Goal: Task Accomplishment & Management: Complete application form

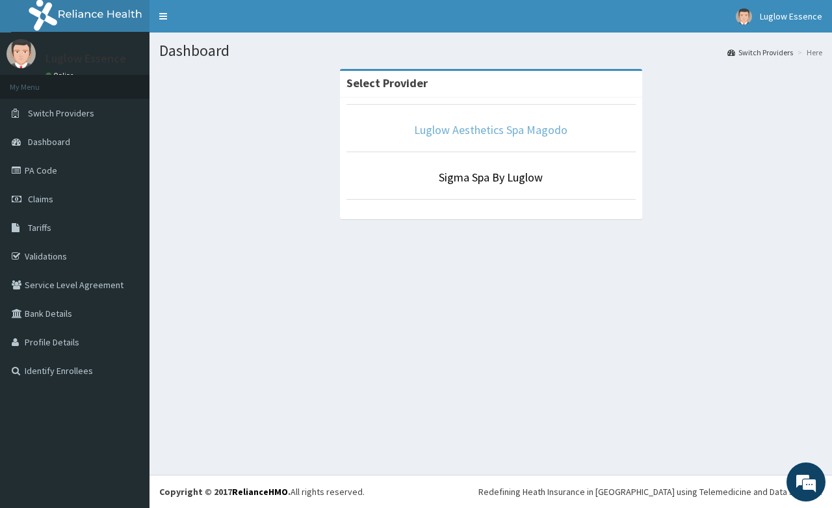
click at [482, 127] on link "Luglow Aesthetics Spa Magodo" at bounding box center [490, 129] width 153 height 15
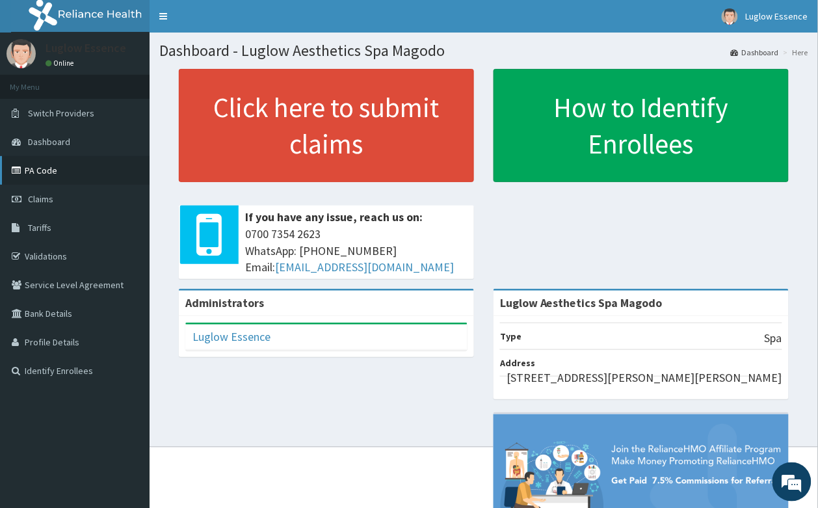
click at [60, 170] on link "PA Code" at bounding box center [74, 170] width 149 height 29
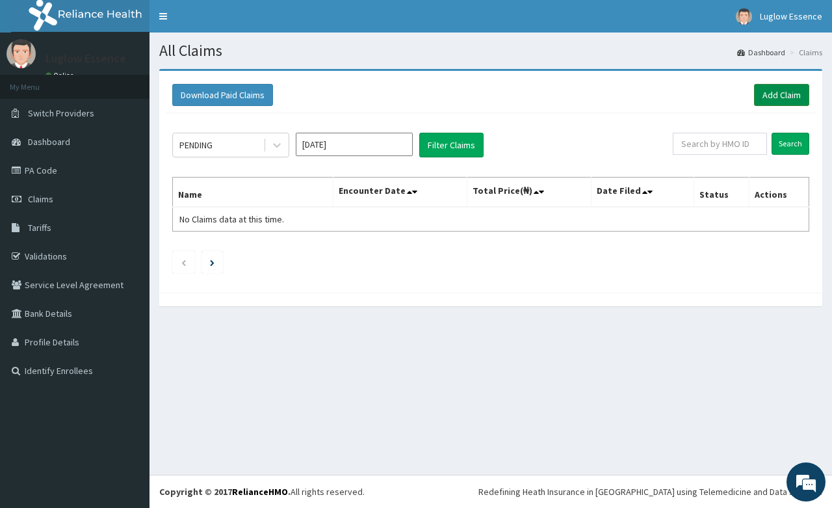
click at [759, 97] on link "Add Claim" at bounding box center [781, 95] width 55 height 22
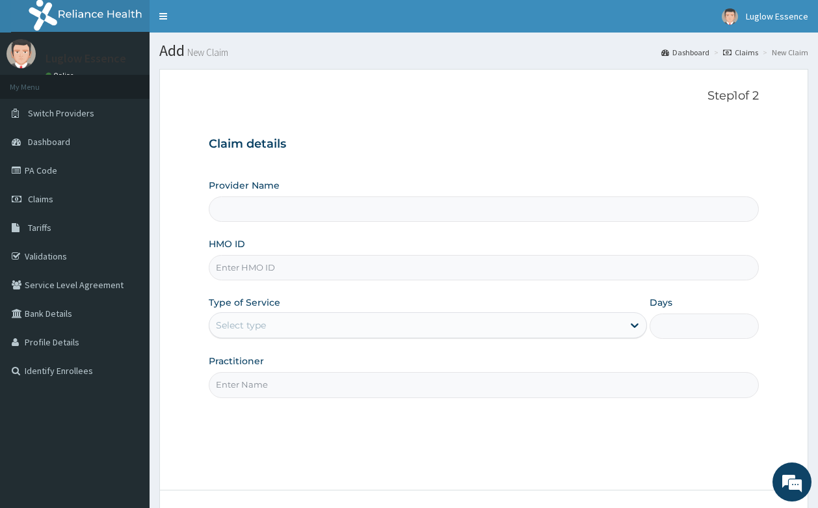
type input "Luglow Aesthetics Spa Magodo"
type input "1"
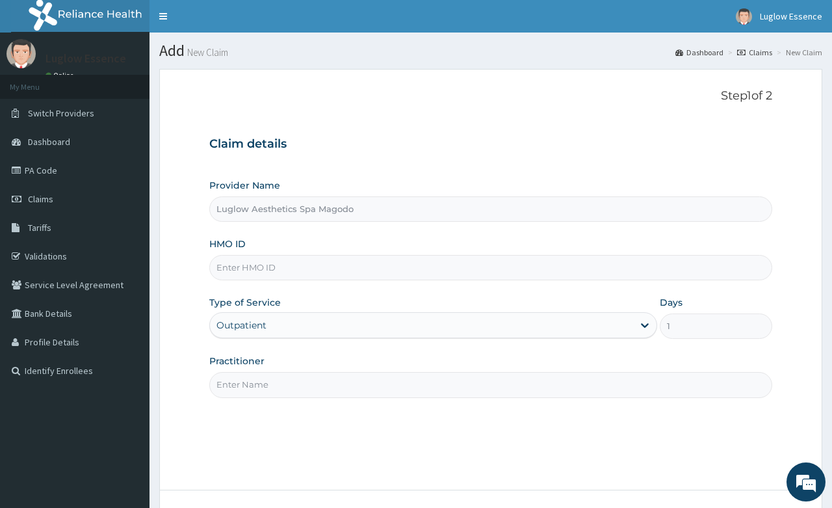
click at [310, 265] on input "HMO ID" at bounding box center [490, 267] width 562 height 25
paste input "ACH/10352/A PA/AC523F"
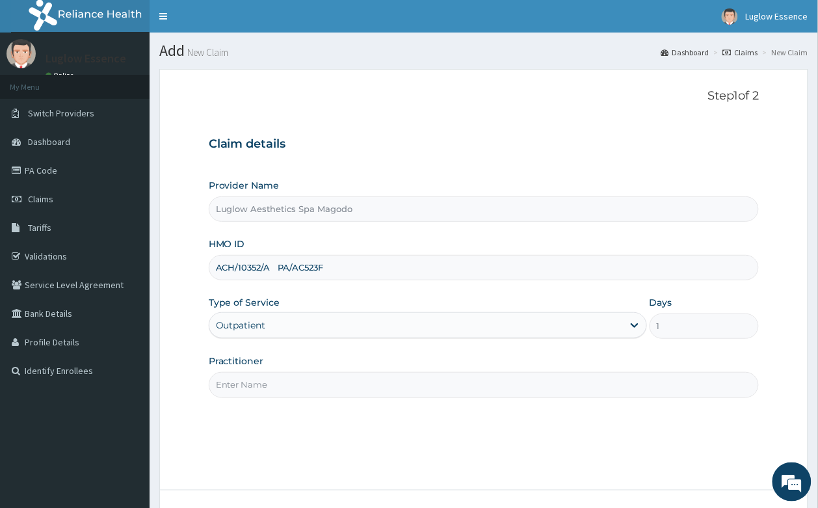
drag, startPoint x: 273, startPoint y: 267, endPoint x: 432, endPoint y: 249, distance: 160.3
click at [422, 265] on input "ACH/10352/A PA/AC523F" at bounding box center [484, 267] width 550 height 25
type input "ACH/10352/A"
click at [280, 378] on input "Practitioner" at bounding box center [484, 384] width 550 height 25
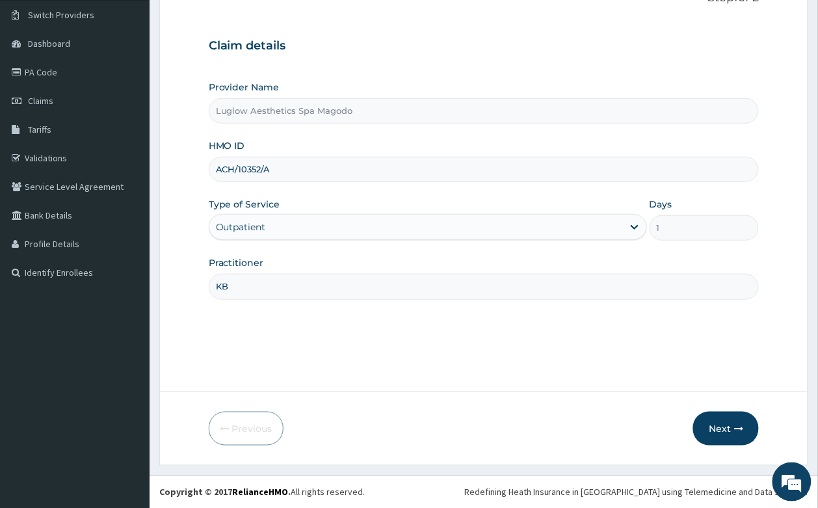
scroll to position [99, 0]
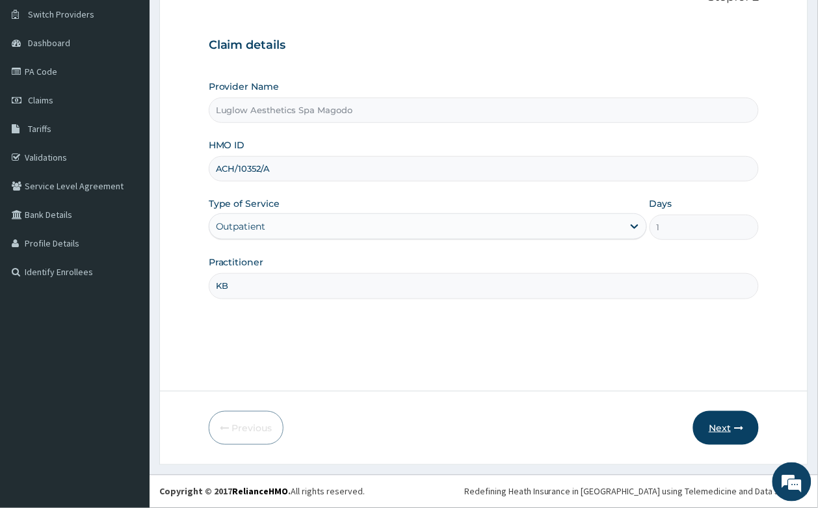
type input "KB"
click at [730, 411] on button "Next" at bounding box center [726, 428] width 66 height 34
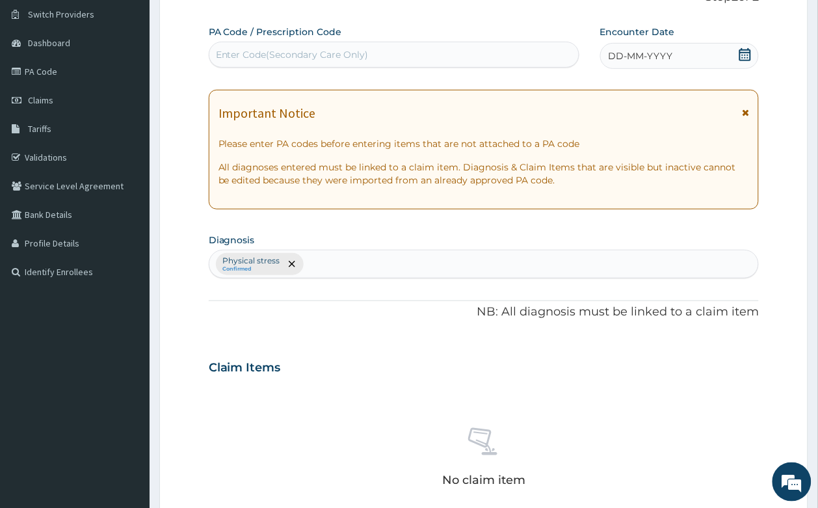
click at [456, 59] on div "Enter Code(Secondary Care Only)" at bounding box center [393, 54] width 369 height 21
paste input "ACH/10352/A PA/AC523F"
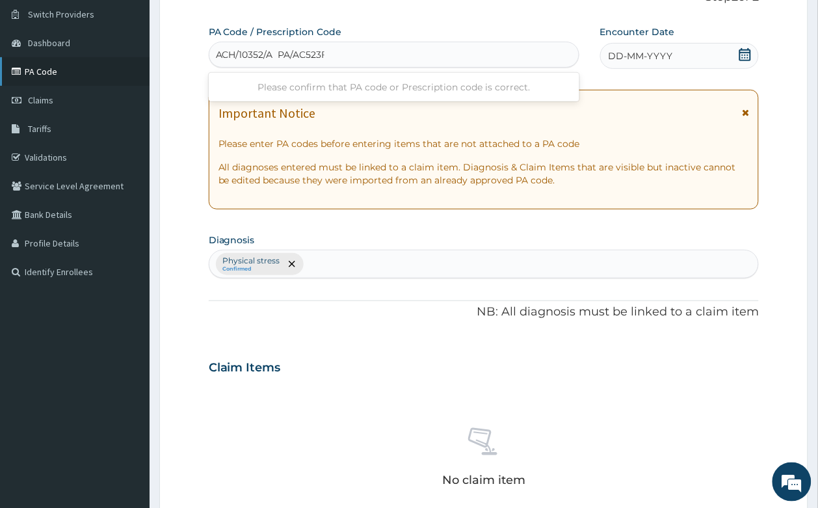
drag, startPoint x: 273, startPoint y: 51, endPoint x: 121, endPoint y: 73, distance: 153.7
click at [127, 73] on div "R EL Toggle navigation Luglow Essence Luglow Essence - support@luglowaesthetics…" at bounding box center [409, 369] width 818 height 937
type input "PA/AC523"
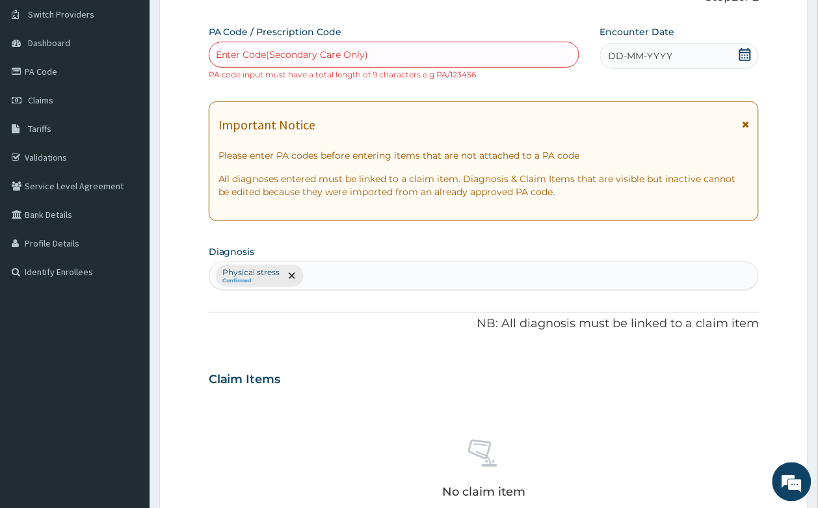
click at [368, 53] on div "Enter Code(Secondary Care Only)" at bounding box center [393, 54] width 369 height 21
paste input "ACH/10352/A PA/AC523F"
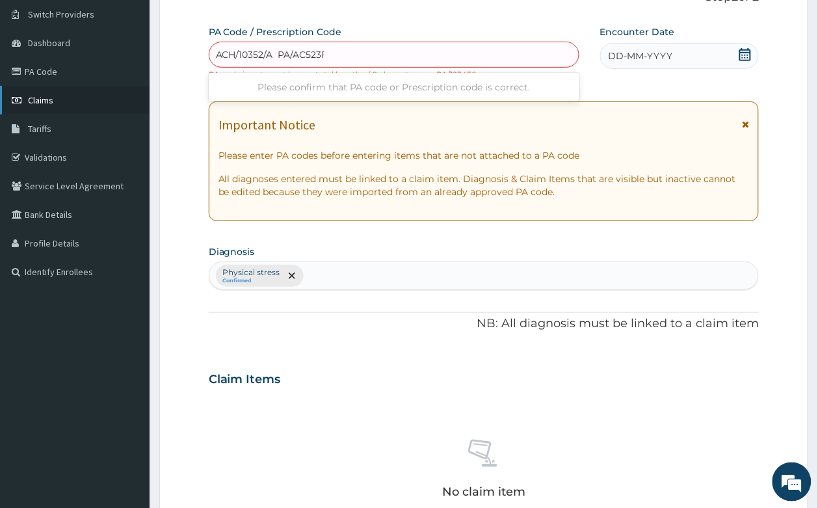
drag, startPoint x: 274, startPoint y: 58, endPoint x: 119, endPoint y: 88, distance: 158.1
click at [119, 88] on div "R EL Toggle navigation Luglow Essence Luglow Essence - support@luglowaesthetics…" at bounding box center [409, 375] width 818 height 949
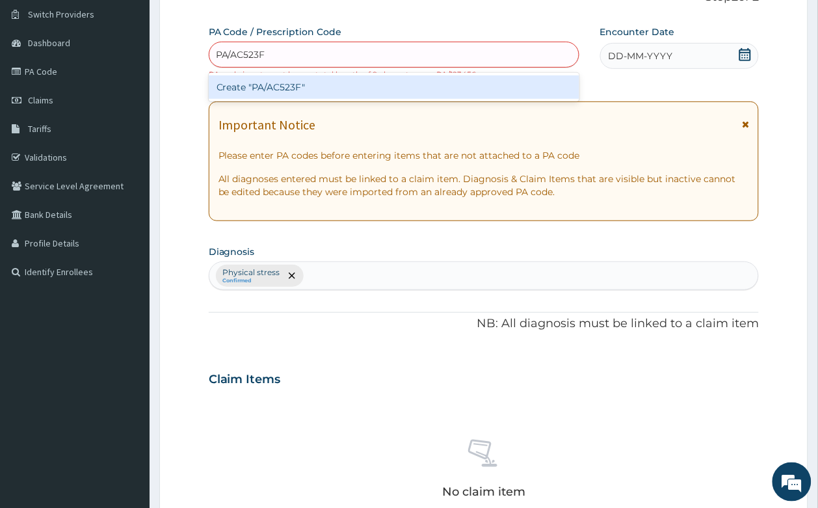
type input "PA/AC523F"
click at [443, 242] on div "PA Code / Prescription Code option Create "PA/AC523F" focused, 1 of 1. 1 result…" at bounding box center [484, 369] width 550 height 688
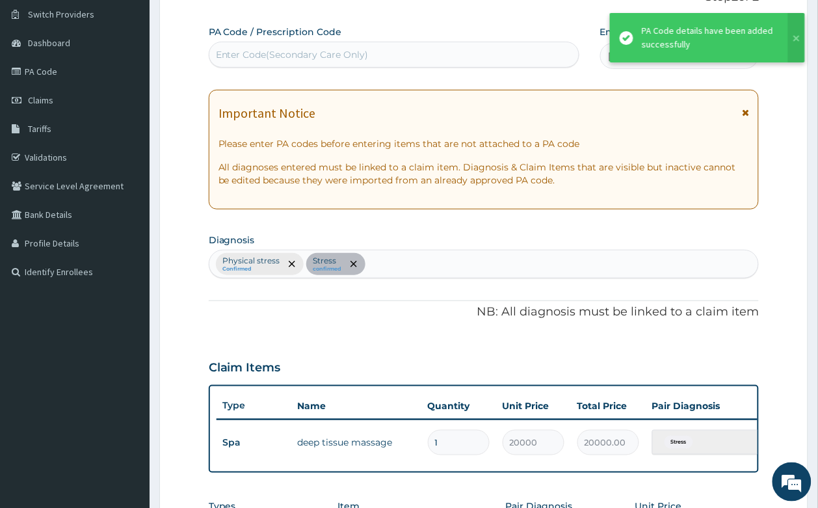
click at [392, 55] on div "Enter Code(Secondary Care Only)" at bounding box center [393, 54] width 369 height 21
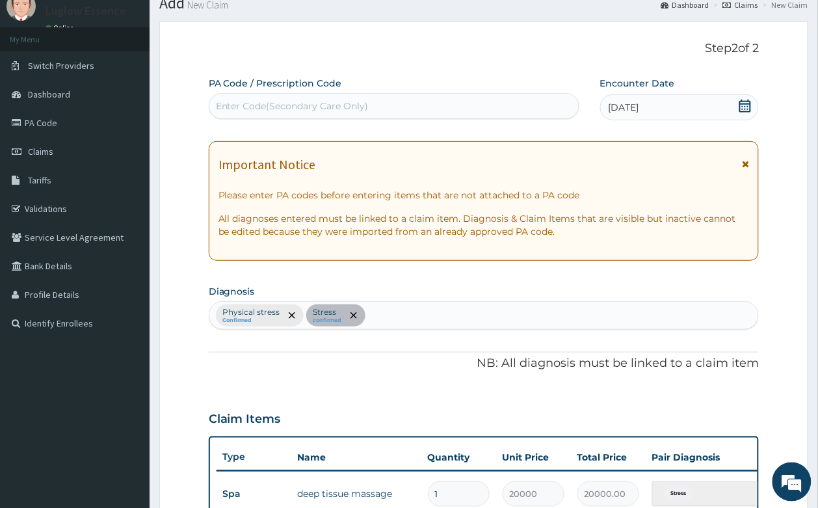
scroll to position [0, 0]
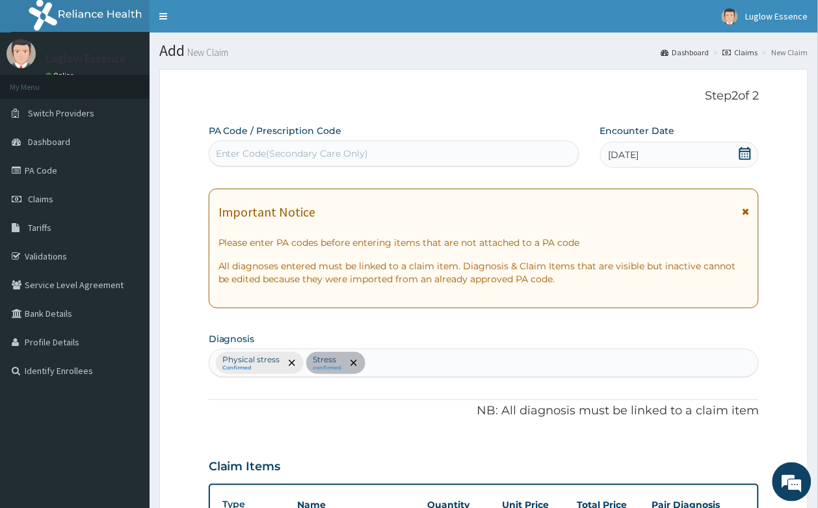
paste input "ACH/10352/A PA/AC523F"
drag, startPoint x: 275, startPoint y: 155, endPoint x: 0, endPoint y: 144, distance: 275.1
click at [0, 167] on div "R EL Toggle navigation Luglow Essence Luglow Essence - [EMAIL_ADDRESS][DOMAIN_N…" at bounding box center [409, 437] width 818 height 875
type input "PA/AC523F"
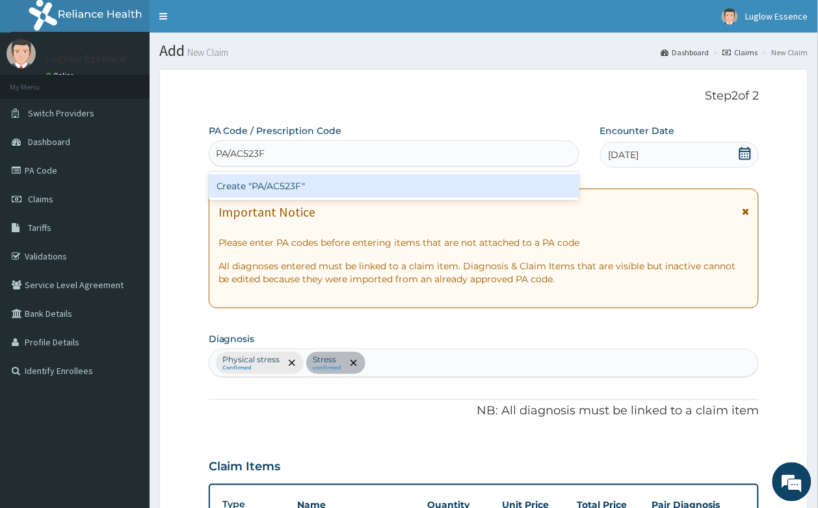
click at [305, 192] on div "Create "PA/AC523F"" at bounding box center [394, 185] width 370 height 23
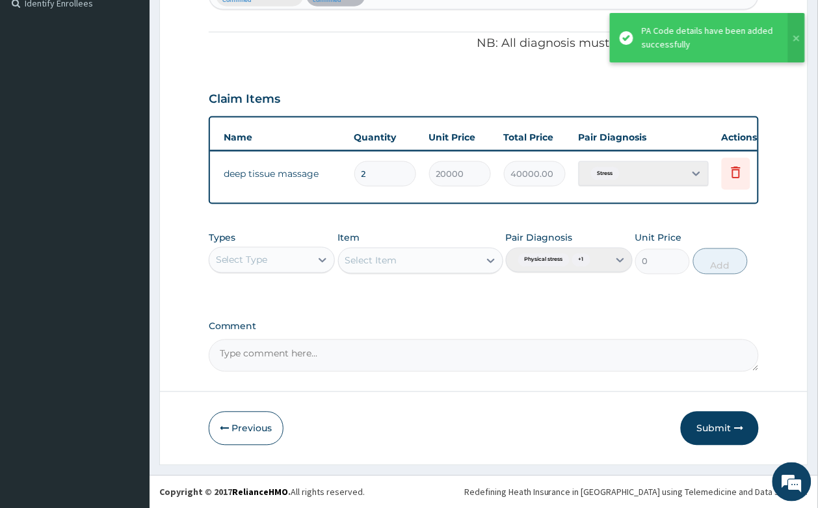
scroll to position [0, 101]
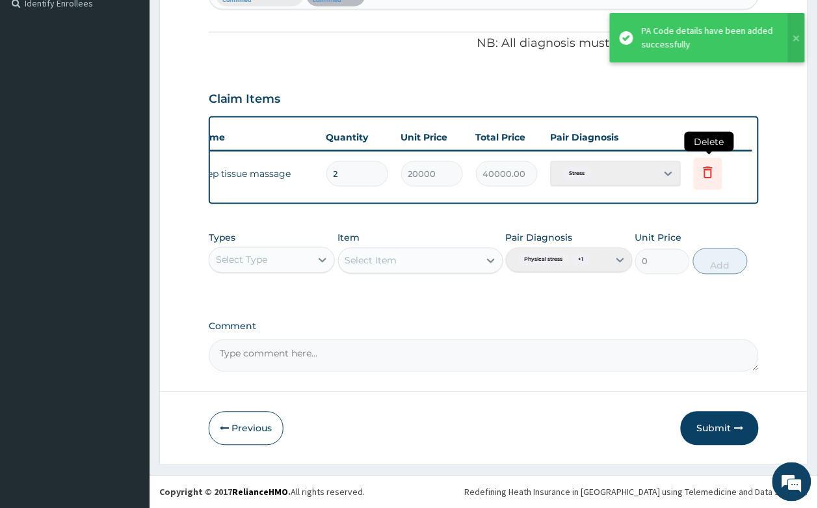
click at [712, 169] on icon at bounding box center [708, 172] width 16 height 16
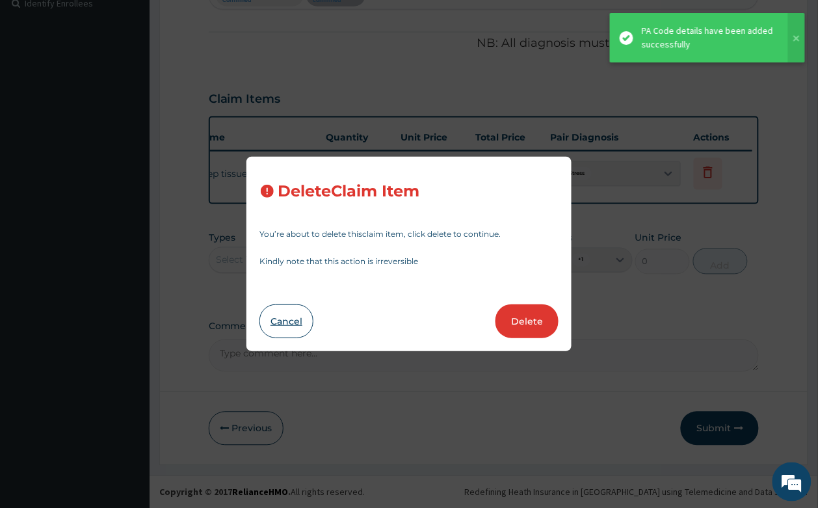
click at [297, 317] on button "Cancel" at bounding box center [286, 321] width 54 height 34
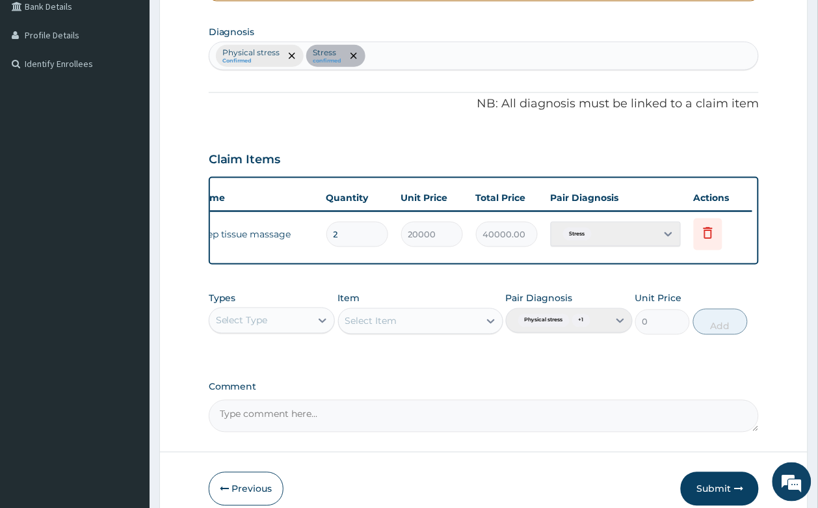
scroll to position [325, 0]
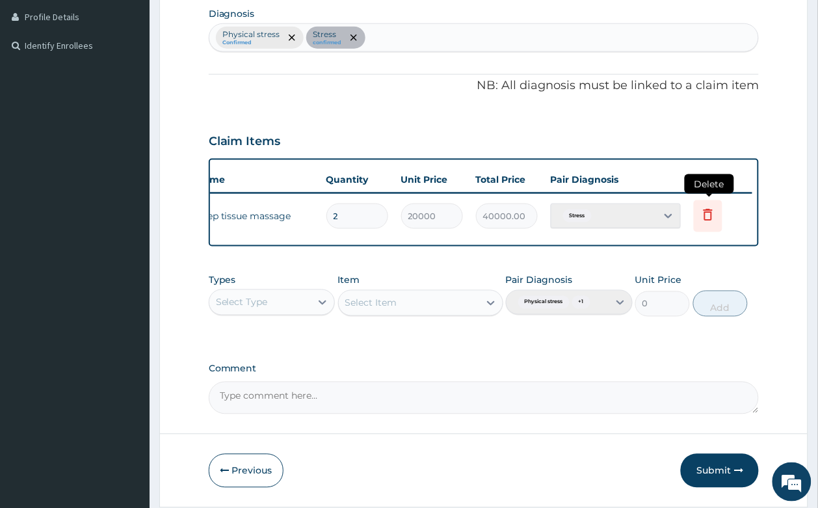
click at [706, 213] on icon at bounding box center [708, 215] width 16 height 16
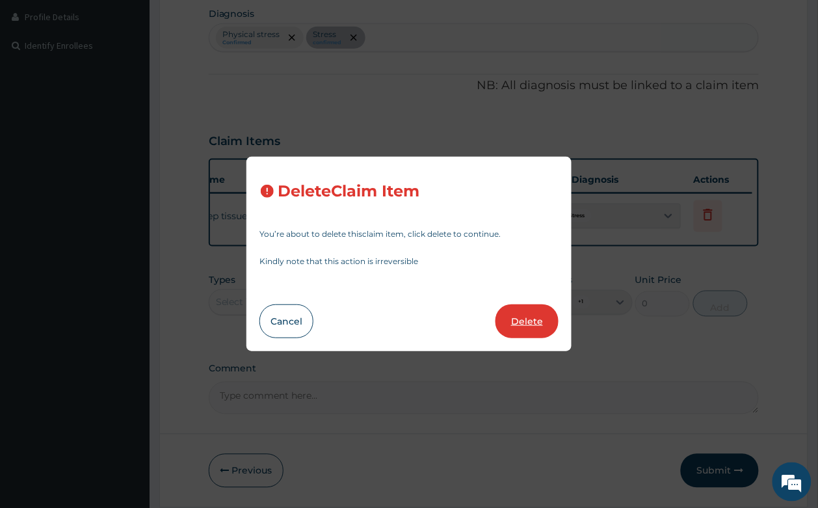
click at [521, 333] on button "Delete" at bounding box center [526, 321] width 63 height 34
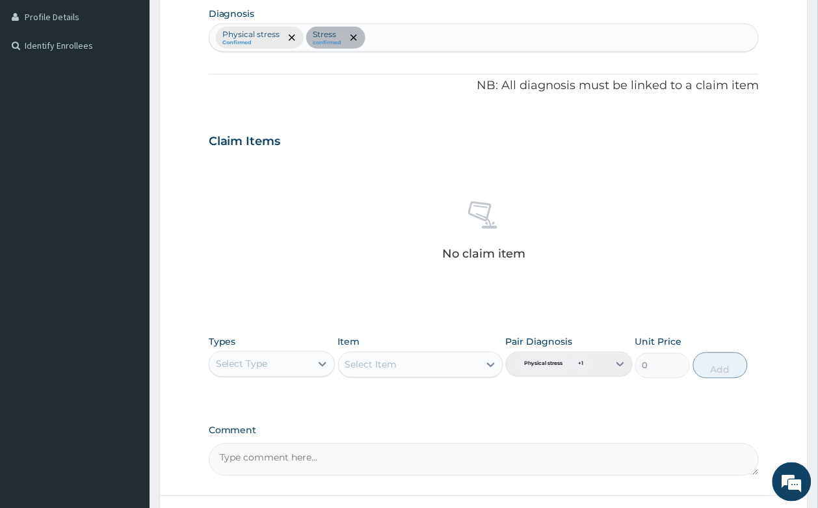
click at [285, 354] on div "Select Type" at bounding box center [260, 364] width 102 height 21
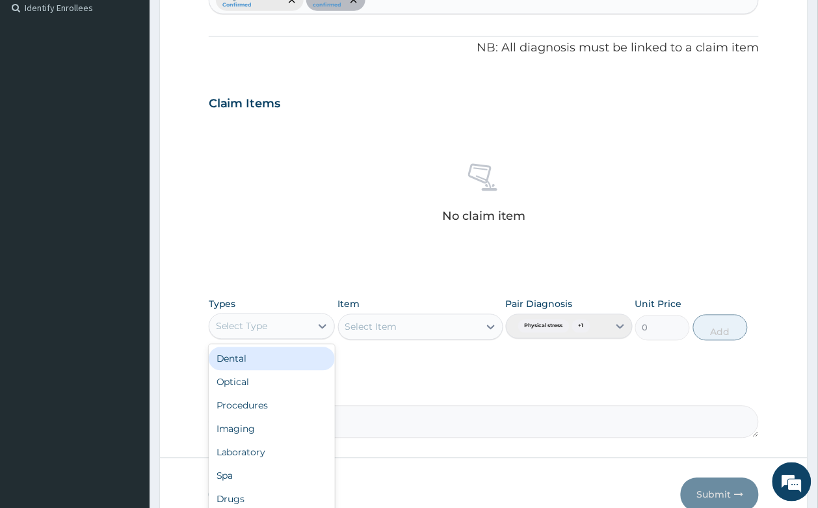
scroll to position [430, 0]
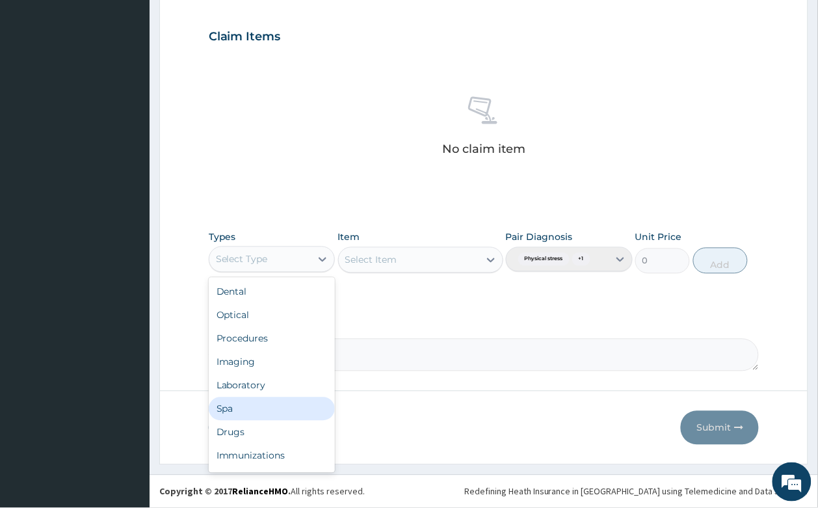
click at [261, 406] on div "Spa" at bounding box center [272, 408] width 127 height 23
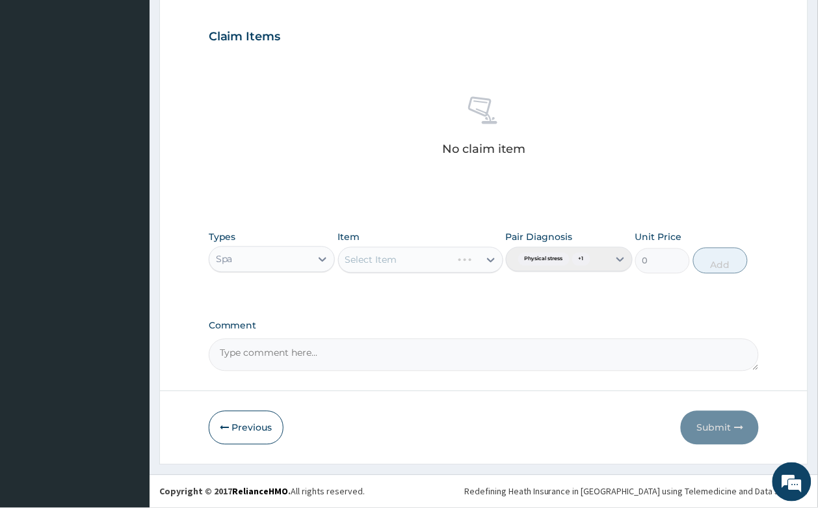
click at [470, 255] on div "Select Item" at bounding box center [420, 260] width 165 height 26
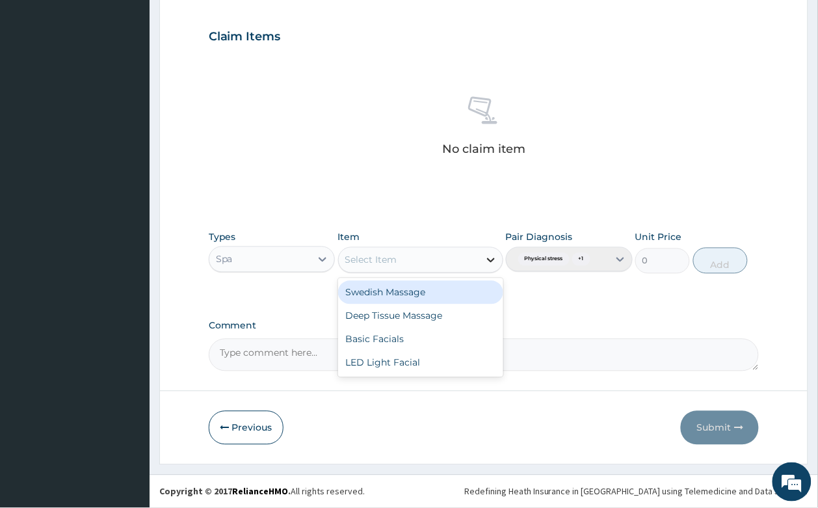
click at [482, 259] on div at bounding box center [490, 259] width 23 height 23
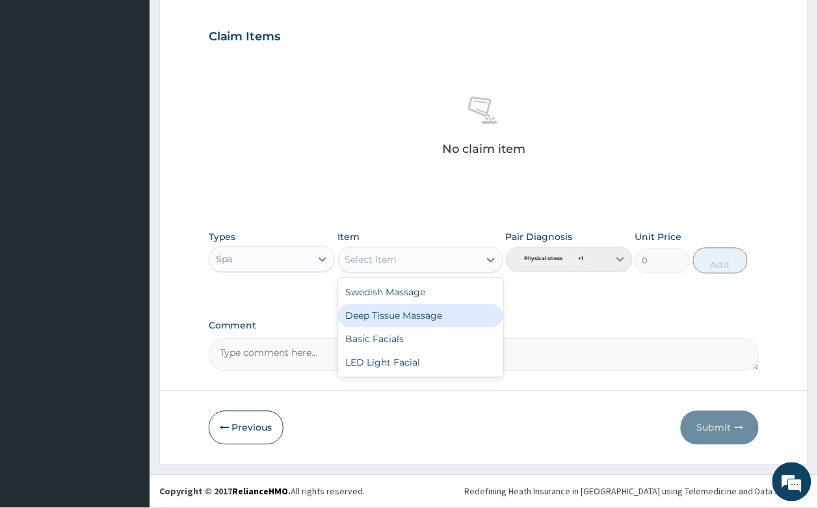
click at [429, 314] on div "Deep Tissue Massage" at bounding box center [420, 315] width 165 height 23
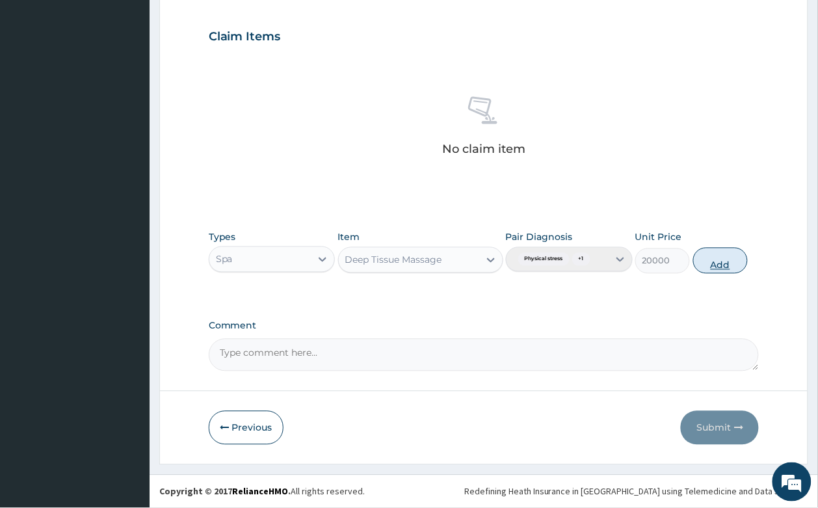
click at [712, 264] on button "Add" at bounding box center [720, 261] width 55 height 26
type input "0"
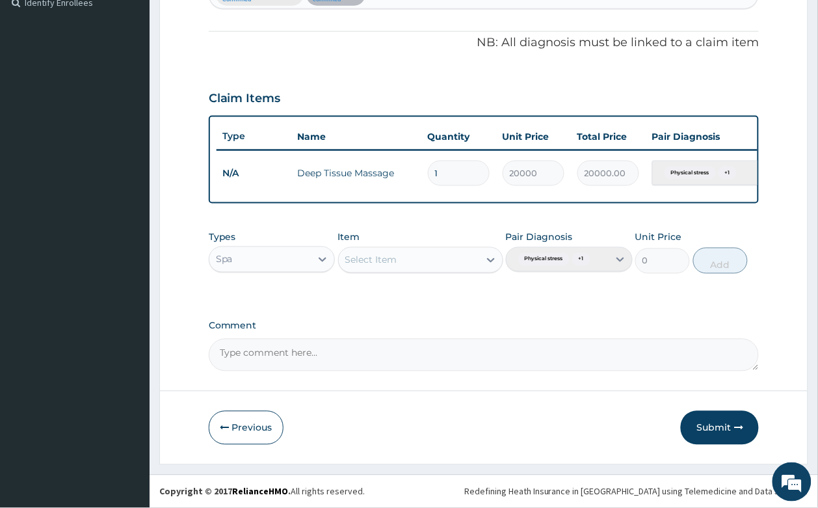
scroll to position [381, 0]
click at [709, 420] on button "Submit" at bounding box center [719, 428] width 78 height 34
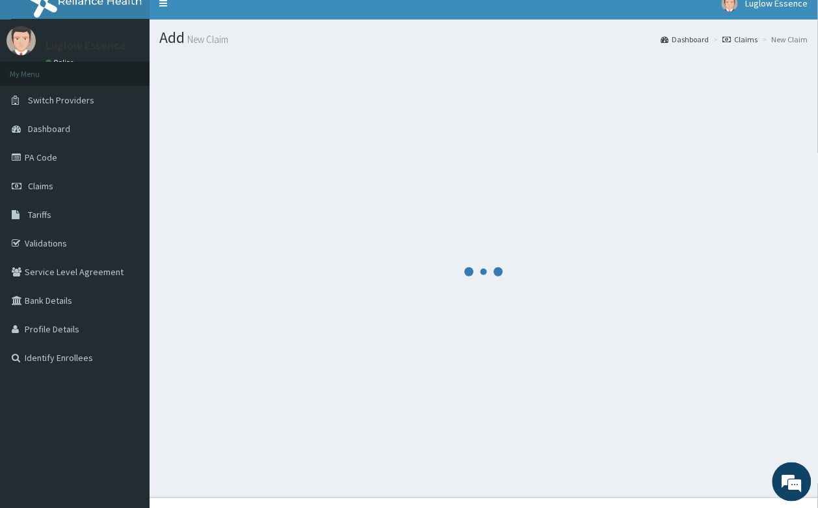
scroll to position [0, 0]
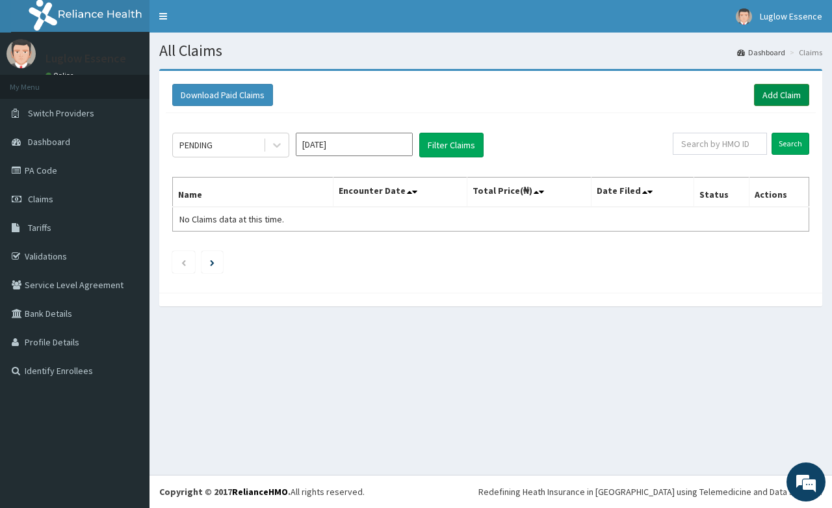
click at [797, 101] on link "Add Claim" at bounding box center [781, 95] width 55 height 22
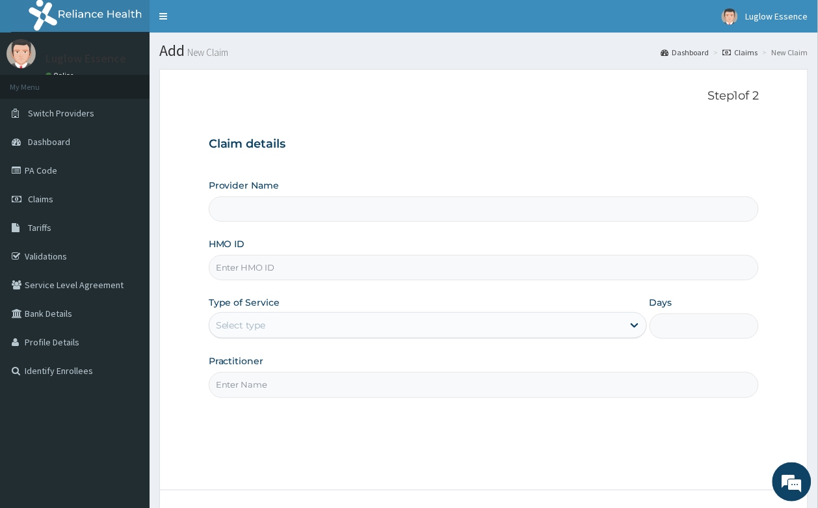
click at [341, 274] on input "HMO ID" at bounding box center [484, 267] width 550 height 25
paste input "ACH/10352/B PA/3ACA7F"
type input "ACH/10352/B PA/3ACA7F"
type input "Luglow Aesthetics Spa Magodo"
type input "1"
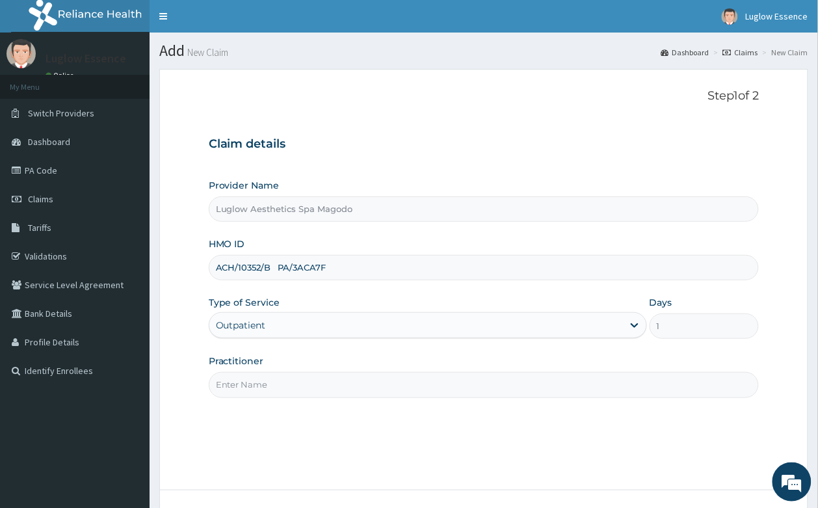
drag, startPoint x: 266, startPoint y: 266, endPoint x: 537, endPoint y: 267, distance: 270.4
click at [482, 270] on input "ACH/10352/B PA/3ACA7F" at bounding box center [484, 267] width 550 height 25
type input "ACH/10352/B"
click at [372, 389] on input "Practitioner" at bounding box center [484, 384] width 550 height 25
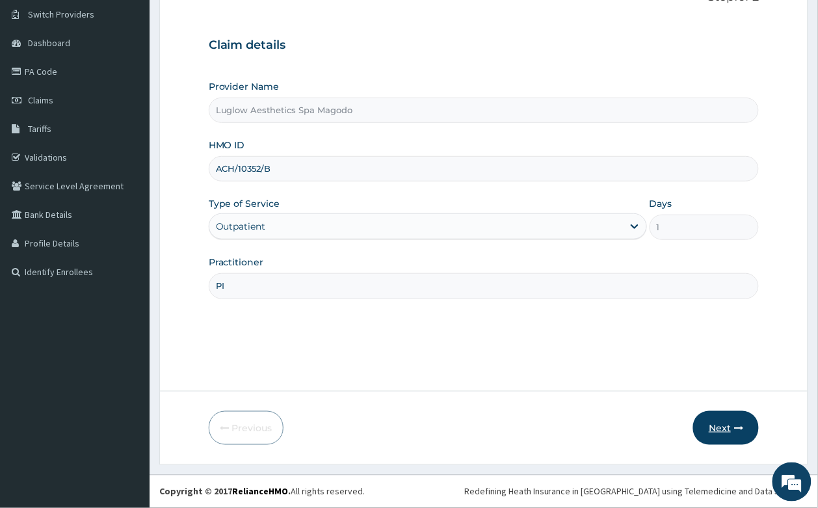
type input "PI"
click at [727, 433] on button "Next" at bounding box center [726, 428] width 66 height 34
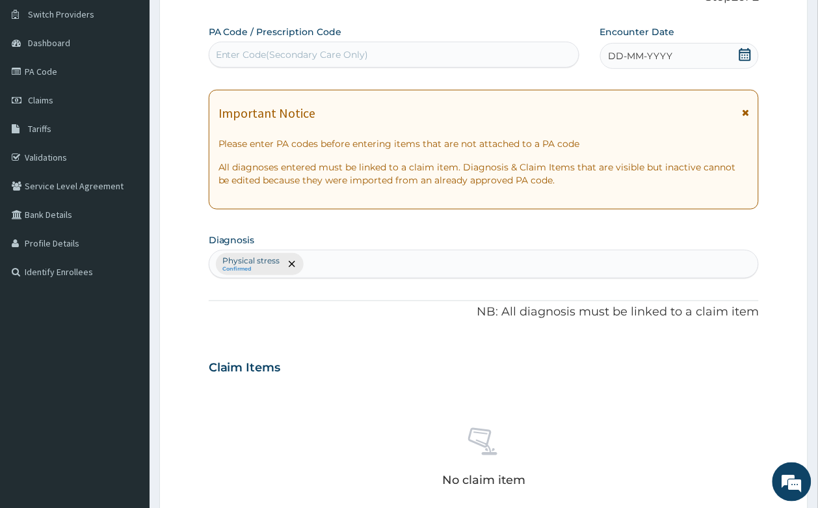
click at [355, 56] on div "Enter Code(Secondary Care Only)" at bounding box center [292, 54] width 153 height 13
paste input "ACH/10352/B PA/3ACA7F"
drag, startPoint x: 276, startPoint y: 56, endPoint x: 151, endPoint y: 43, distance: 126.1
click at [135, 57] on div "R EL Toggle navigation Luglow Essence Luglow Essence - support@luglowaesthetics…" at bounding box center [409, 369] width 818 height 937
type input "PA/3ACA7F"
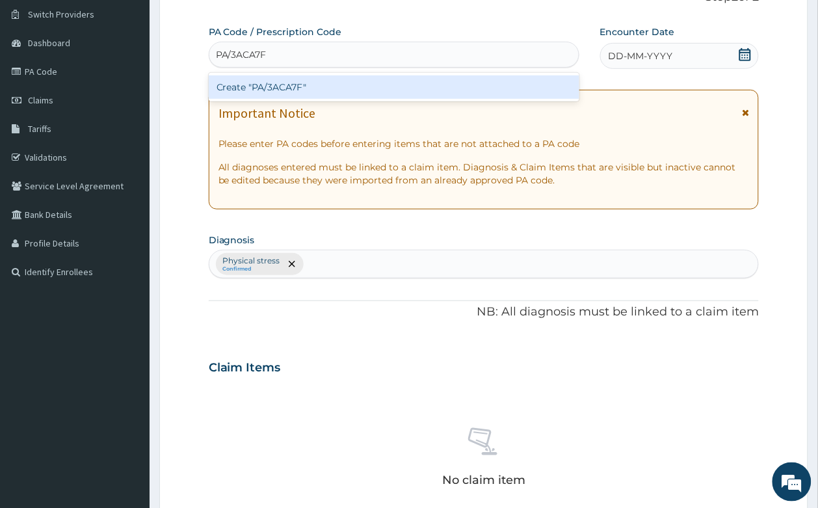
click at [258, 84] on div "Create "PA/3ACA7F"" at bounding box center [394, 86] width 370 height 23
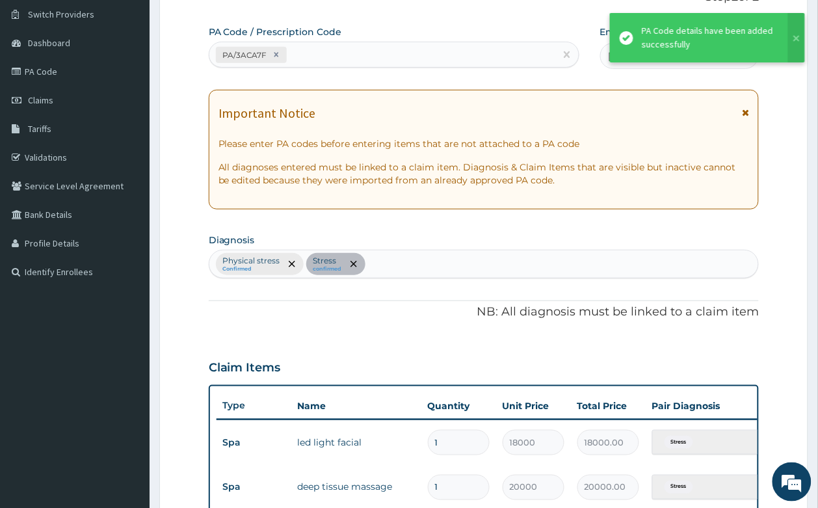
click at [745, 115] on icon at bounding box center [745, 112] width 7 height 9
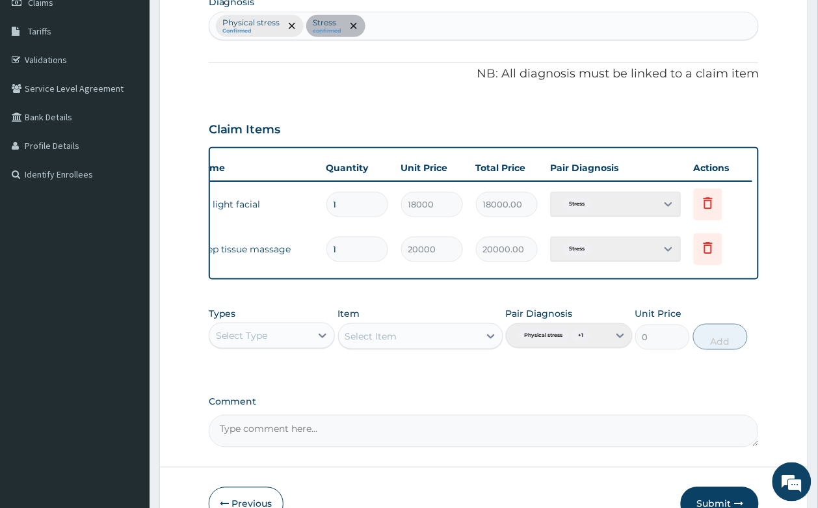
scroll to position [203, 0]
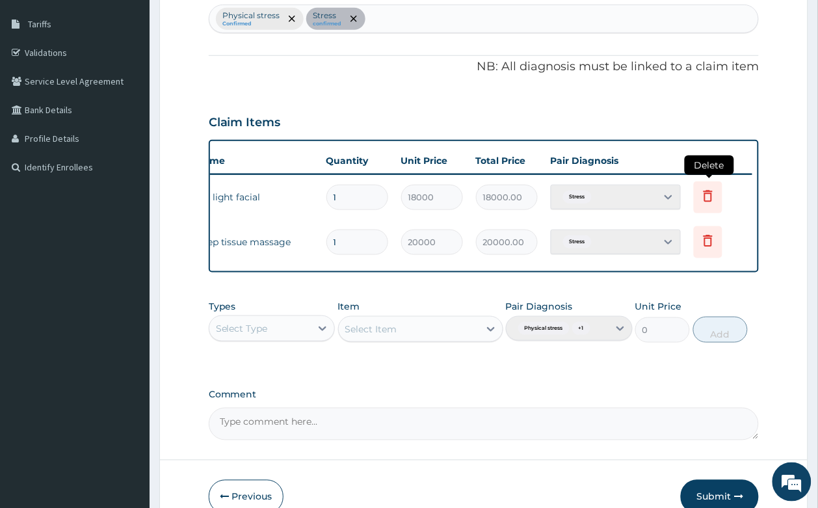
click at [702, 197] on icon at bounding box center [708, 196] width 16 height 16
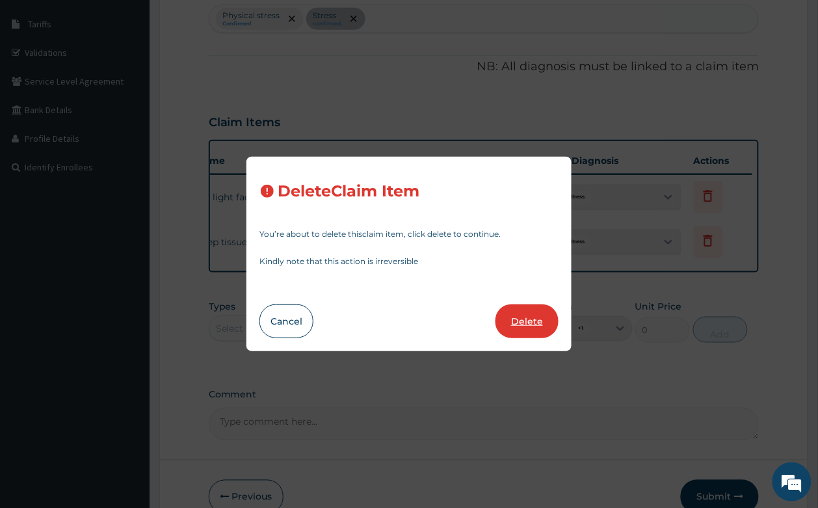
click at [543, 318] on button "Delete" at bounding box center [526, 321] width 63 height 34
type input "20000"
type input "20000.00"
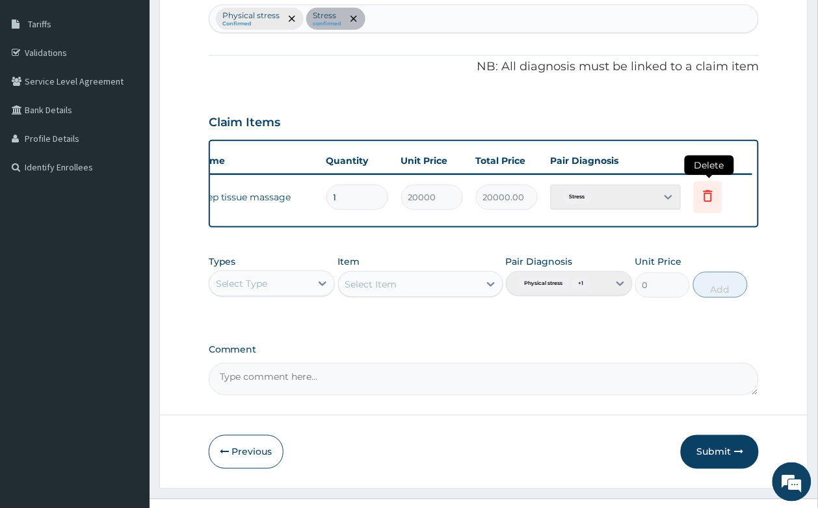
click at [710, 183] on icon at bounding box center [707, 197] width 29 height 32
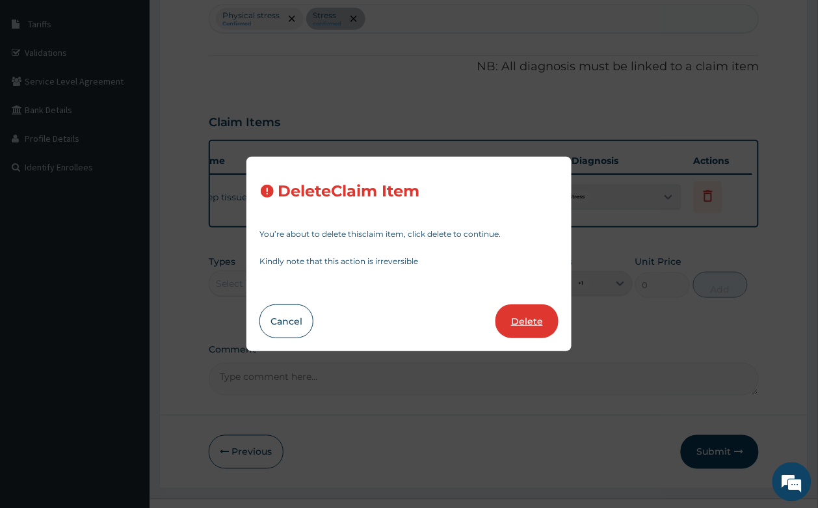
click at [546, 315] on button "Delete" at bounding box center [526, 321] width 63 height 34
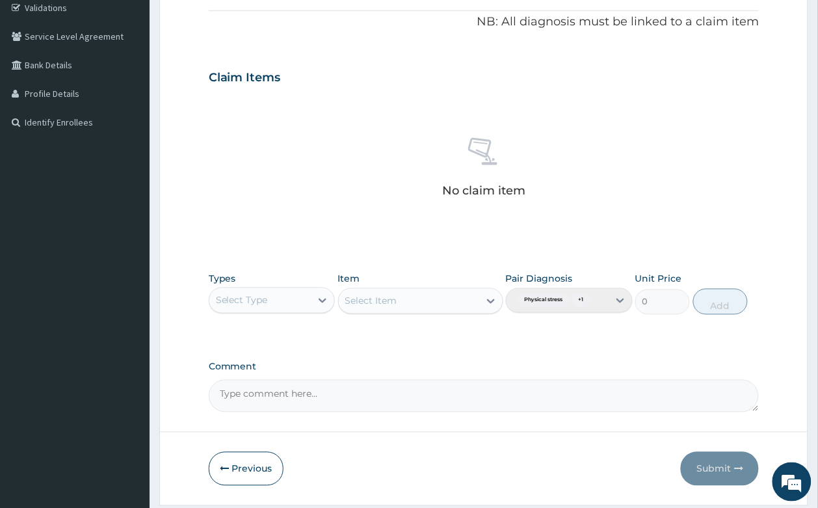
scroll to position [290, 0]
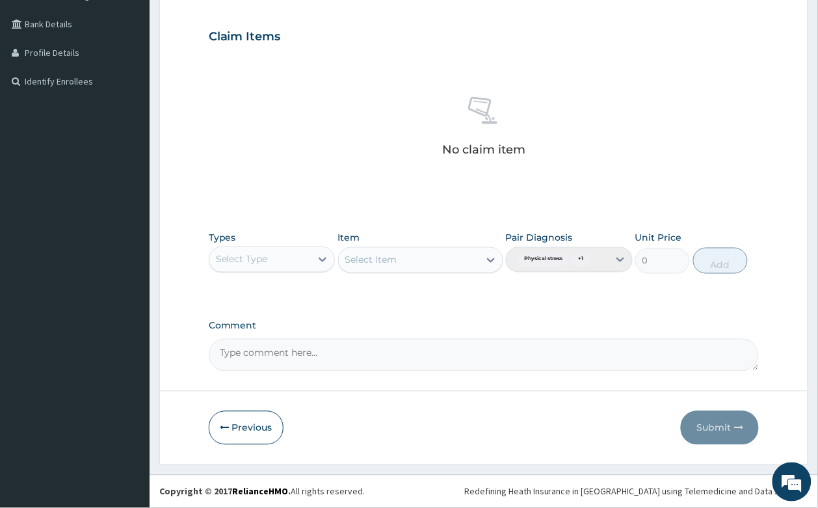
click at [279, 266] on div "Select Type" at bounding box center [260, 259] width 102 height 21
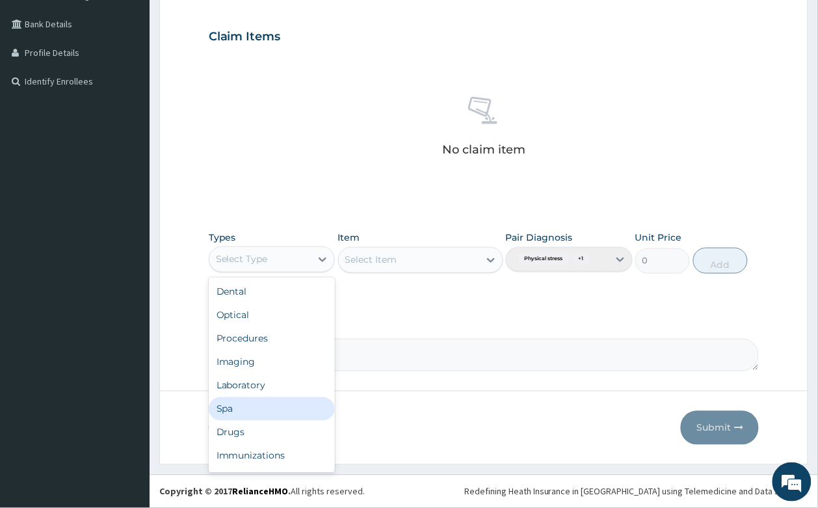
click at [273, 413] on div "Spa" at bounding box center [272, 408] width 127 height 23
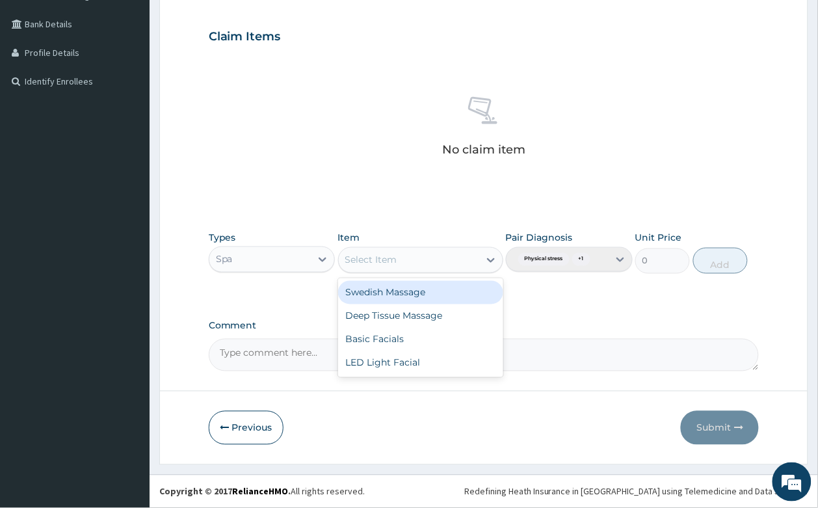
click at [400, 260] on div "Select Item" at bounding box center [409, 260] width 140 height 21
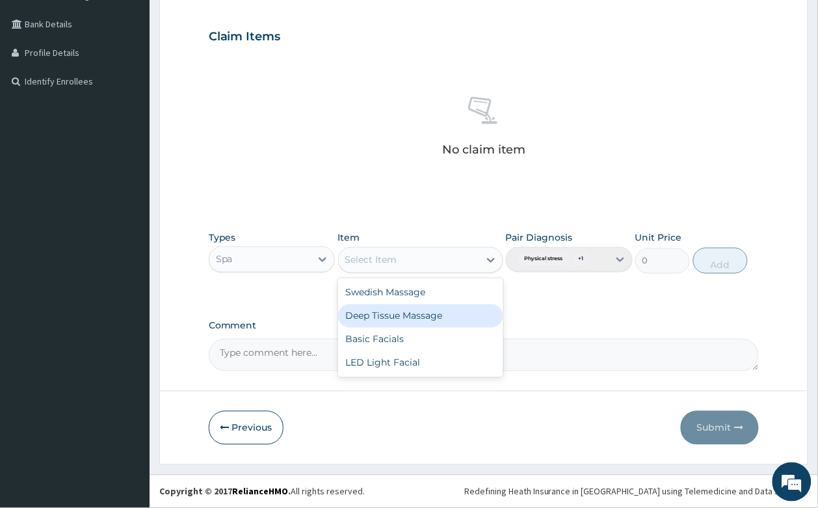
drag, startPoint x: 404, startPoint y: 319, endPoint x: 469, endPoint y: 315, distance: 65.1
click at [404, 318] on div "Deep Tissue Massage" at bounding box center [420, 315] width 165 height 23
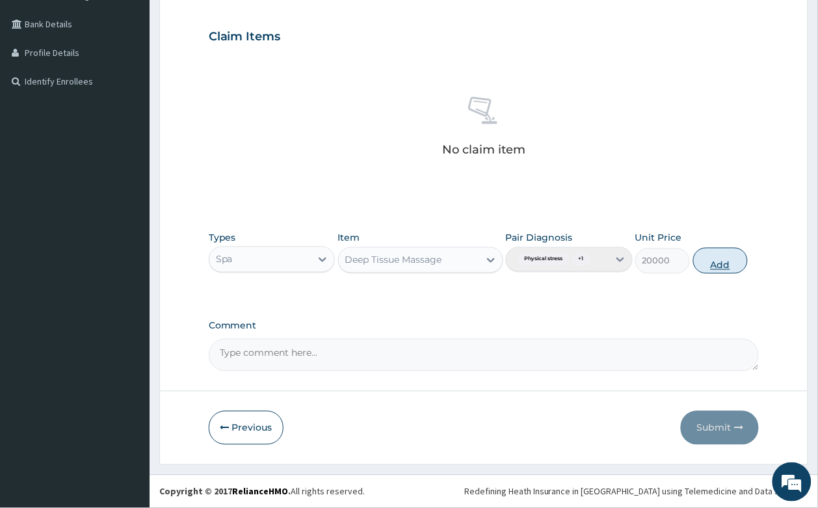
click at [712, 265] on button "Add" at bounding box center [720, 261] width 55 height 26
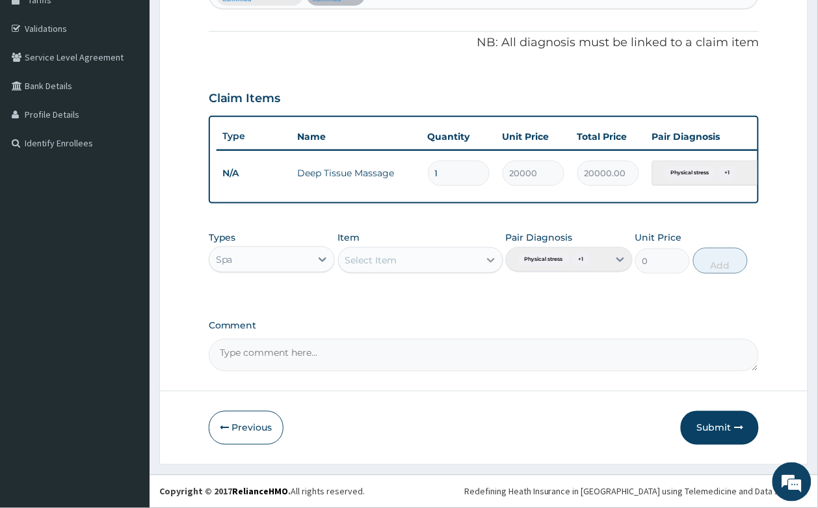
scroll to position [240, 0]
click at [284, 249] on div "Spa" at bounding box center [260, 259] width 102 height 21
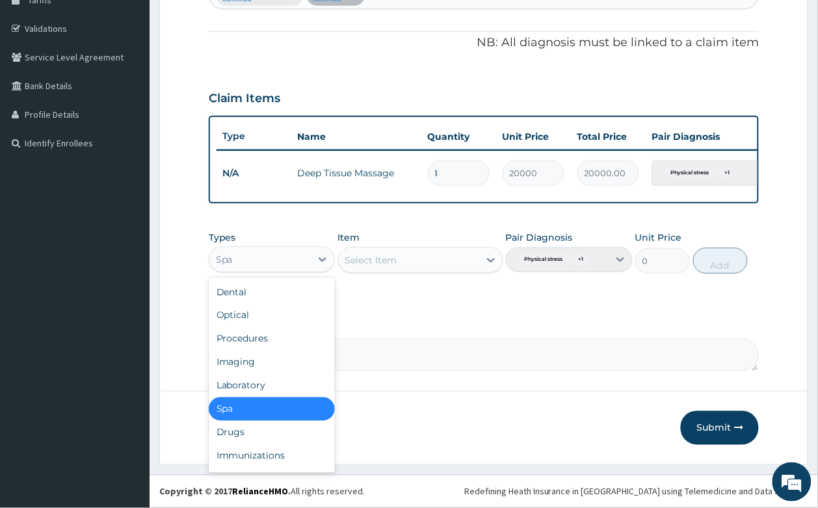
click at [443, 261] on div "Select Item" at bounding box center [409, 260] width 140 height 21
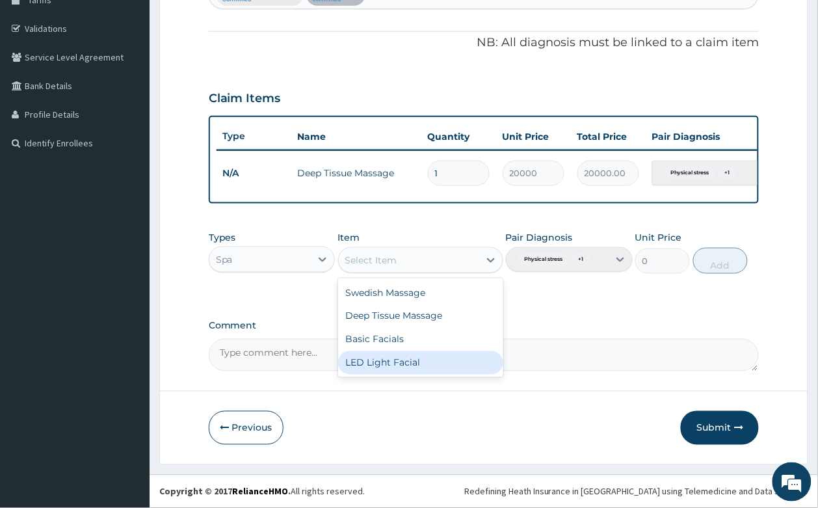
click at [428, 365] on div "LED Light Facial" at bounding box center [420, 362] width 165 height 23
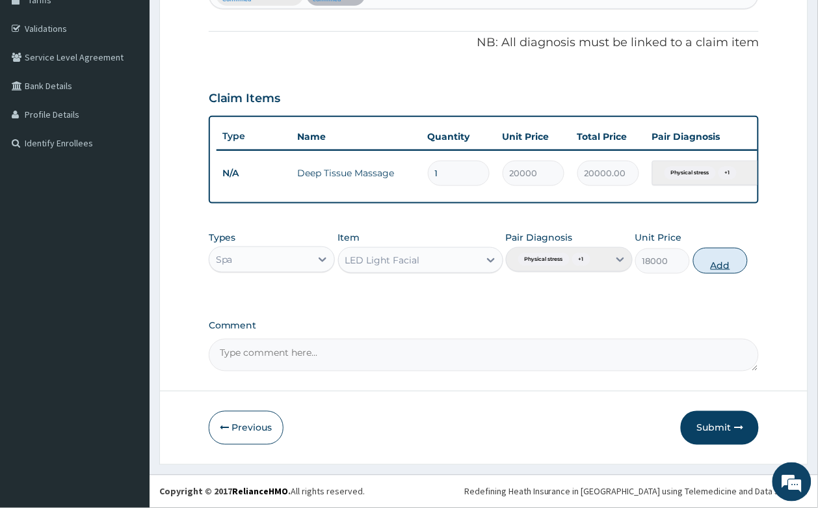
click at [712, 250] on button "Add" at bounding box center [720, 261] width 55 height 26
type input "0"
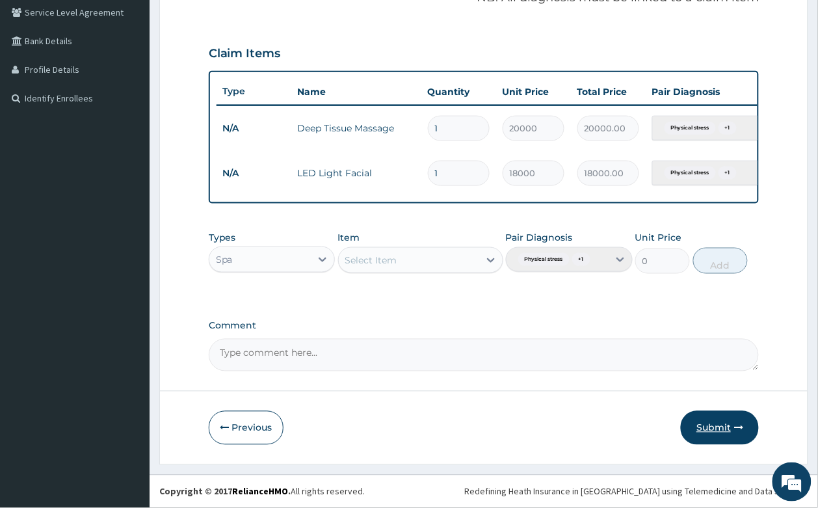
click at [713, 417] on button "Submit" at bounding box center [719, 428] width 78 height 34
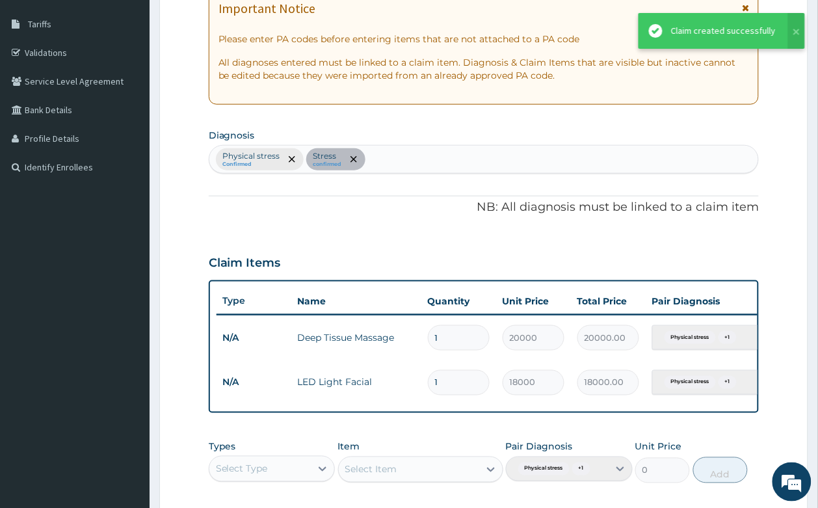
scroll to position [162, 0]
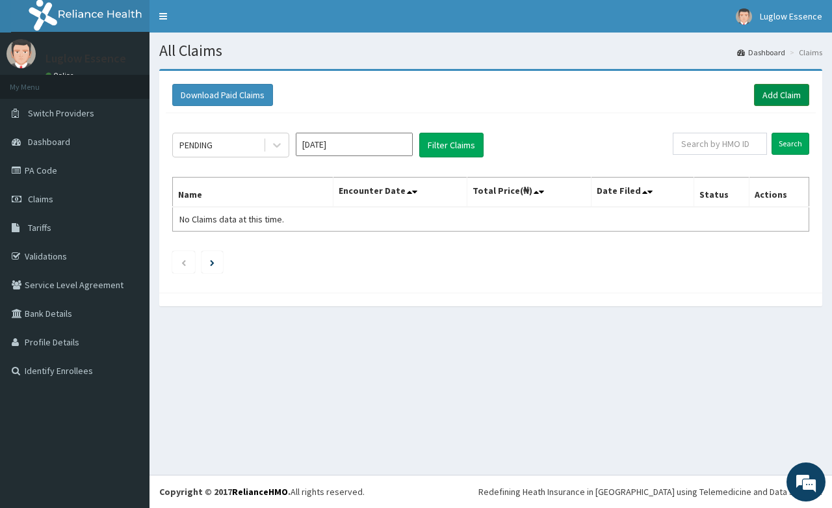
click at [771, 102] on link "Add Claim" at bounding box center [781, 95] width 55 height 22
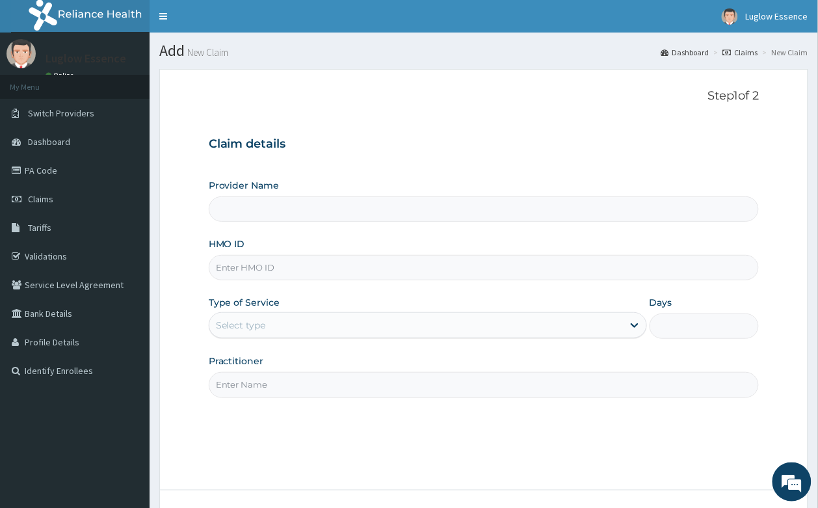
click at [264, 264] on input "HMO ID" at bounding box center [484, 267] width 550 height 25
paste input "ACH/10352/C PA/C0F2DD"
type input "ACH/10352/C PA/C0F2DD"
type input "Luglow Aesthetics Spa Magodo"
type input "1"
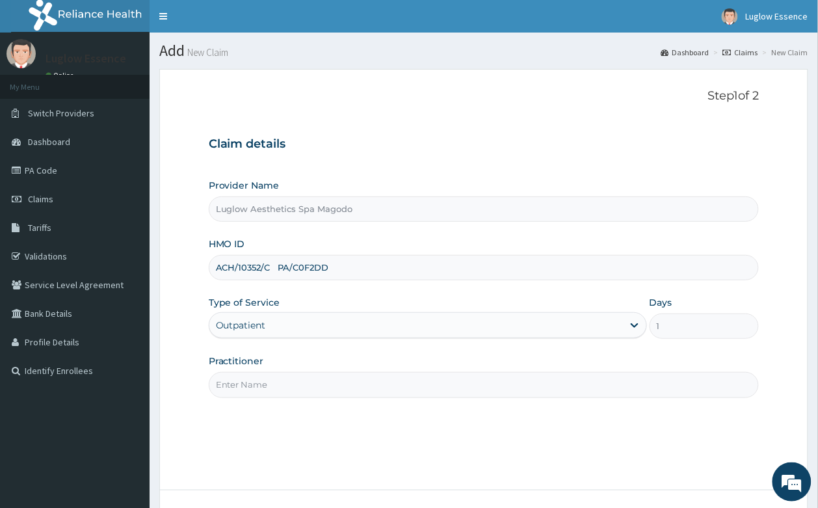
drag, startPoint x: 268, startPoint y: 264, endPoint x: 504, endPoint y: 254, distance: 236.1
click at [486, 258] on input "ACH/10352/C PA/C0F2DD" at bounding box center [484, 267] width 550 height 25
type input "ACH/10352/C"
click at [381, 396] on input "Practitioner" at bounding box center [484, 384] width 550 height 25
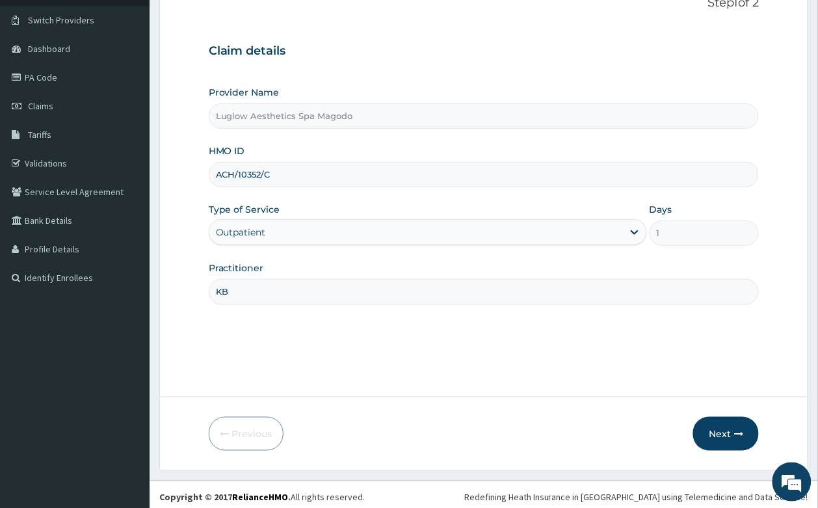
scroll to position [99, 0]
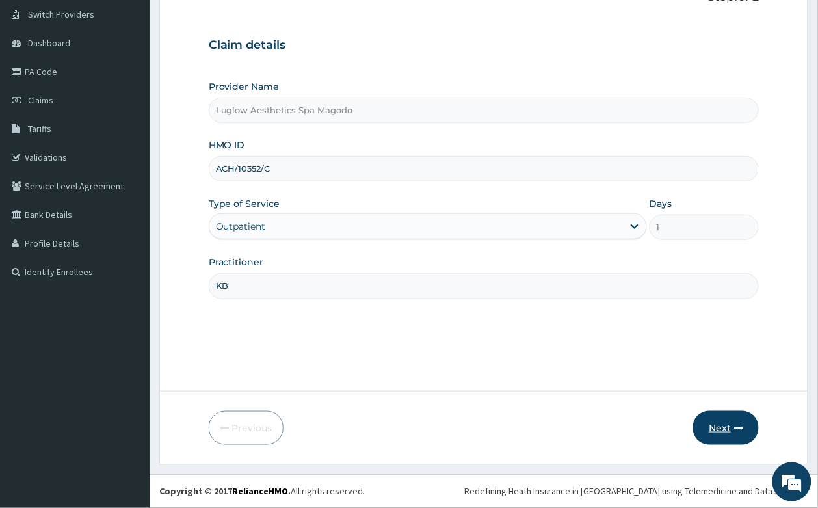
type input "KB"
click at [727, 437] on button "Next" at bounding box center [726, 428] width 66 height 34
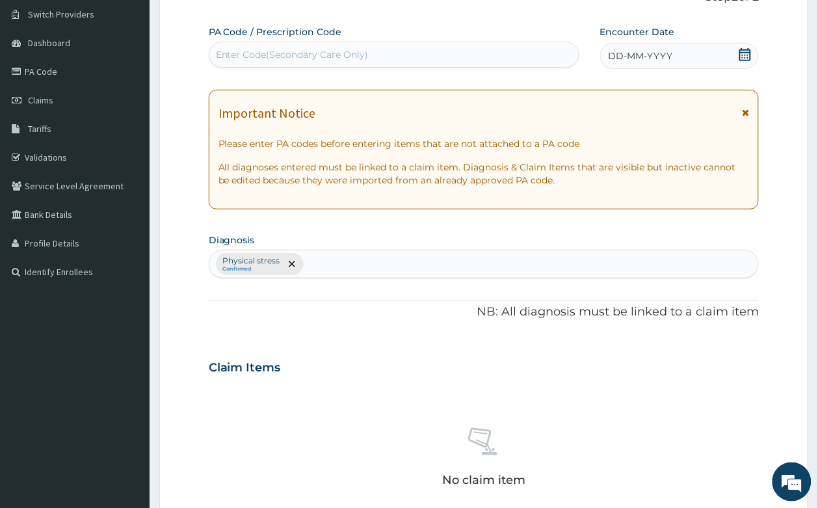
scroll to position [0, 0]
click at [407, 69] on div "PA Code / Prescription Code Enter Code(Secondary Care Only) Encounter Date DD-M…" at bounding box center [484, 363] width 550 height 677
click at [407, 62] on div "Enter Code(Secondary Care Only)" at bounding box center [393, 54] width 369 height 21
paste input "ACH/10352/C PA/C0F2DD"
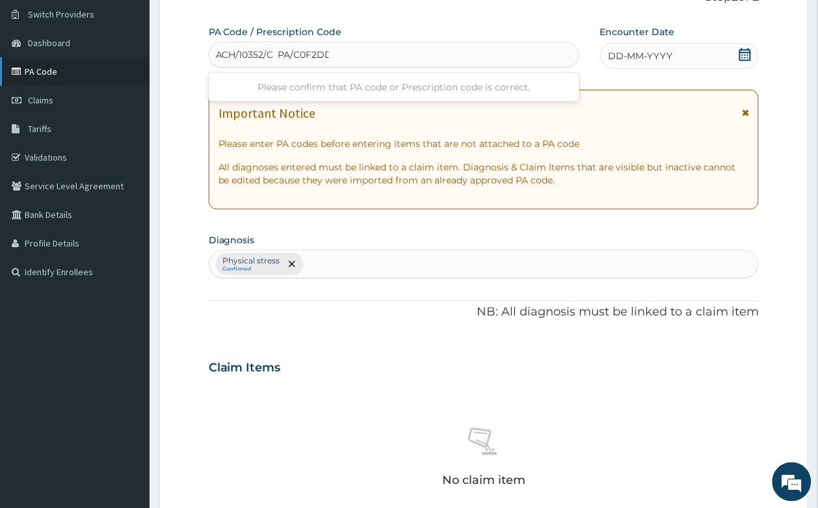
drag, startPoint x: 277, startPoint y: 54, endPoint x: 125, endPoint y: 59, distance: 152.2
click at [125, 59] on div "R EL Toggle navigation Luglow Essence Luglow Essence - [EMAIL_ADDRESS][DOMAIN_N…" at bounding box center [409, 369] width 818 height 937
type input "PA/C0F2DD"
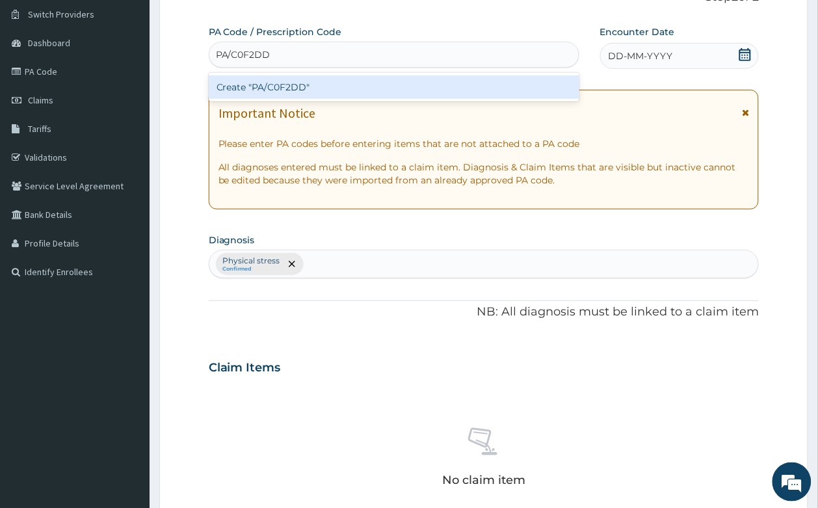
click at [278, 89] on div "Create "PA/C0F2DD"" at bounding box center [394, 86] width 370 height 23
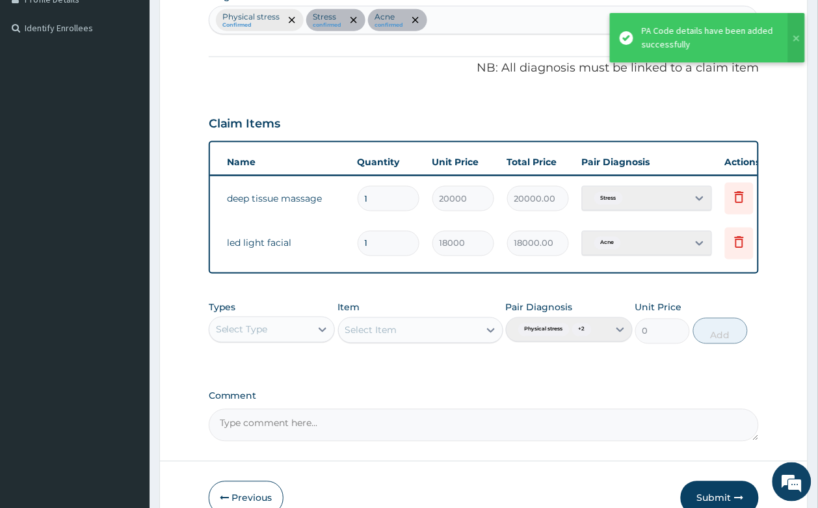
scroll to position [0, 101]
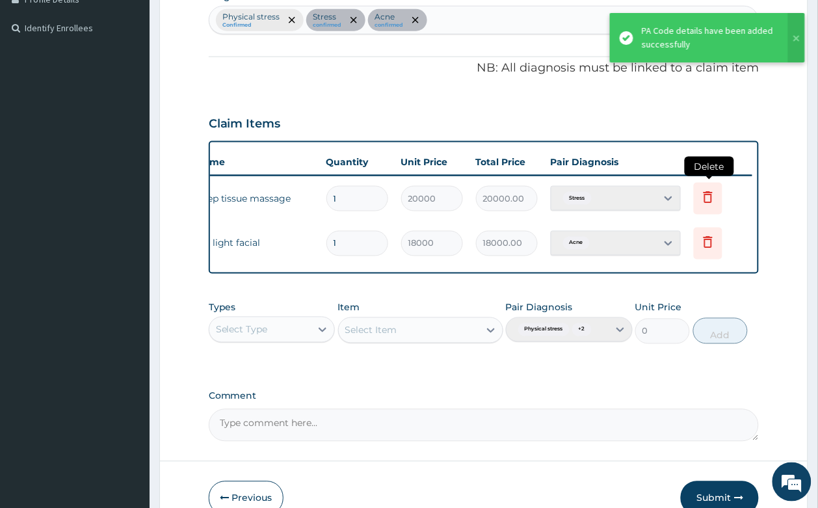
click at [706, 208] on icon at bounding box center [707, 199] width 29 height 32
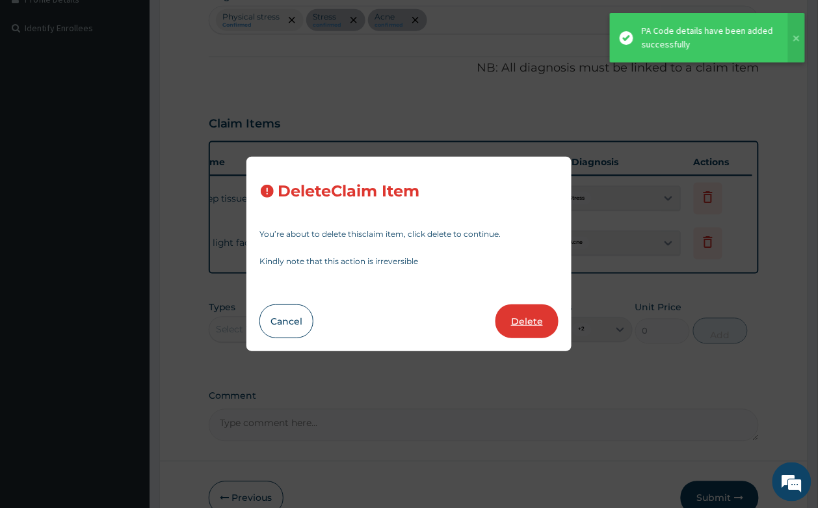
click at [544, 313] on button "Delete" at bounding box center [526, 321] width 63 height 34
type input "18000"
type input "18000.00"
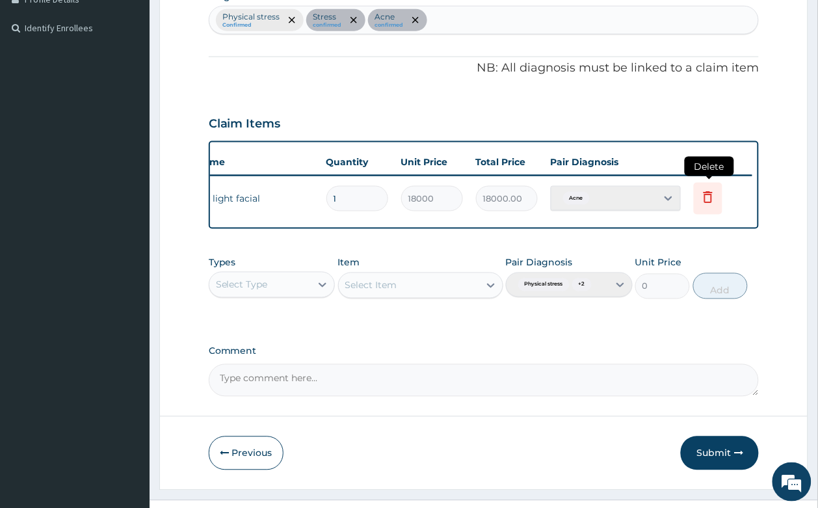
click at [715, 205] on icon at bounding box center [707, 199] width 29 height 32
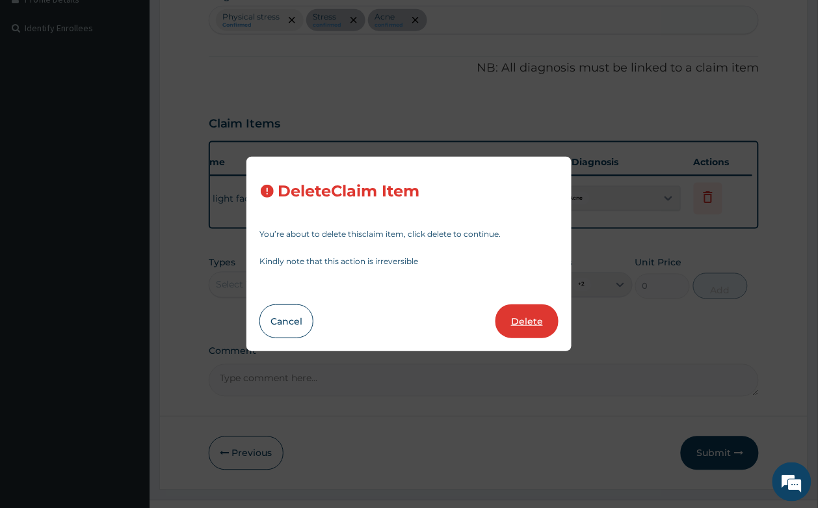
click at [540, 310] on button "Delete" at bounding box center [526, 321] width 63 height 34
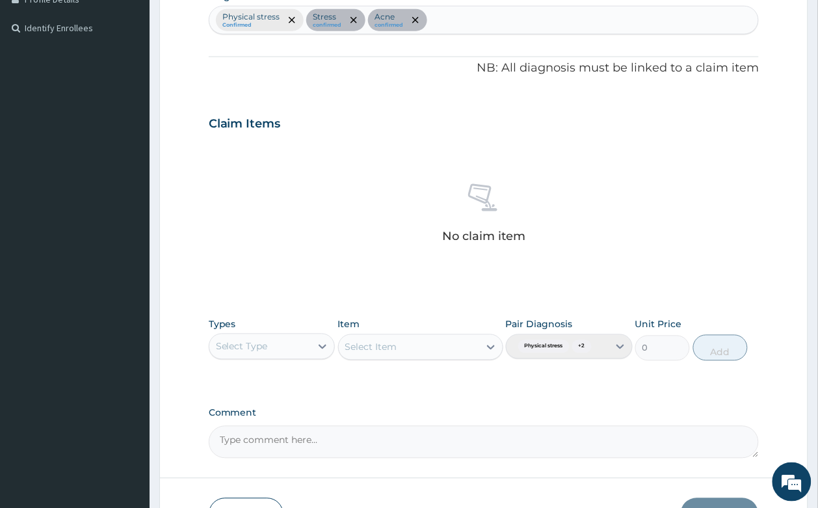
click at [244, 339] on div "Select Type" at bounding box center [260, 346] width 102 height 21
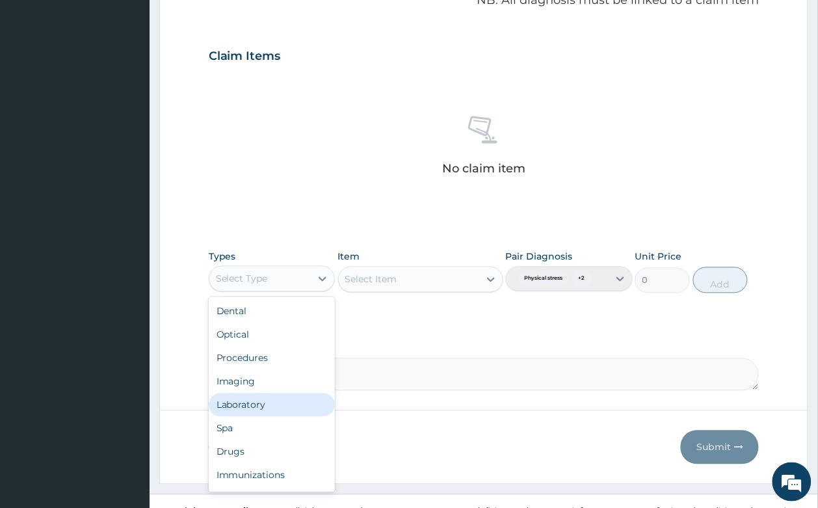
scroll to position [44, 0]
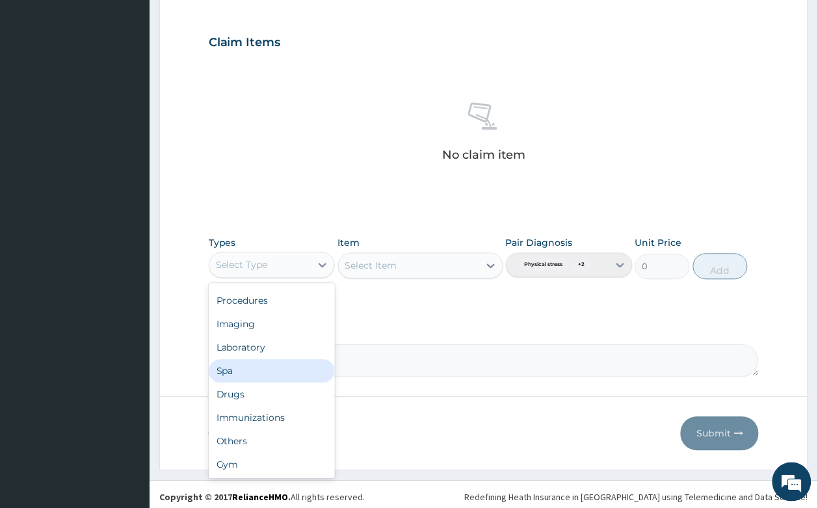
click at [242, 378] on div "Spa" at bounding box center [272, 370] width 127 height 23
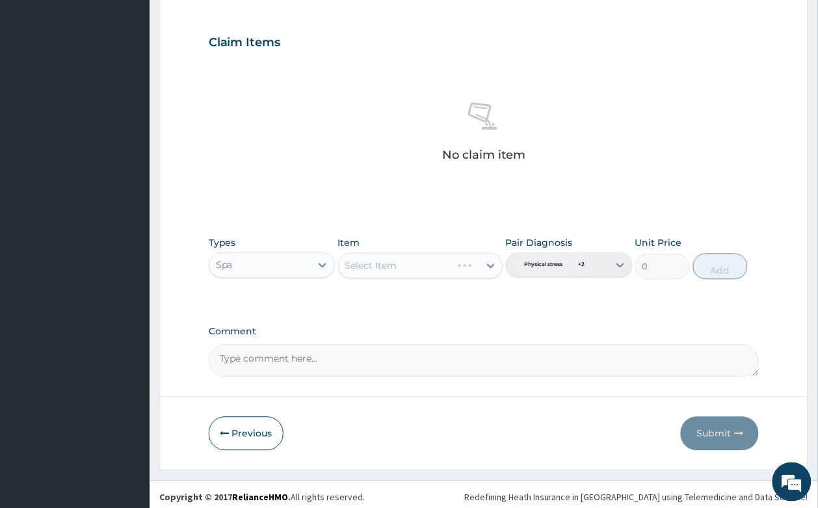
click at [383, 270] on div "Select Item" at bounding box center [420, 266] width 165 height 26
click at [418, 268] on div "Select Item" at bounding box center [420, 266] width 165 height 26
click at [465, 271] on div "Select Item" at bounding box center [420, 266] width 165 height 26
click at [479, 270] on div "Select Item" at bounding box center [420, 266] width 165 height 26
click at [487, 266] on icon at bounding box center [490, 265] width 13 height 13
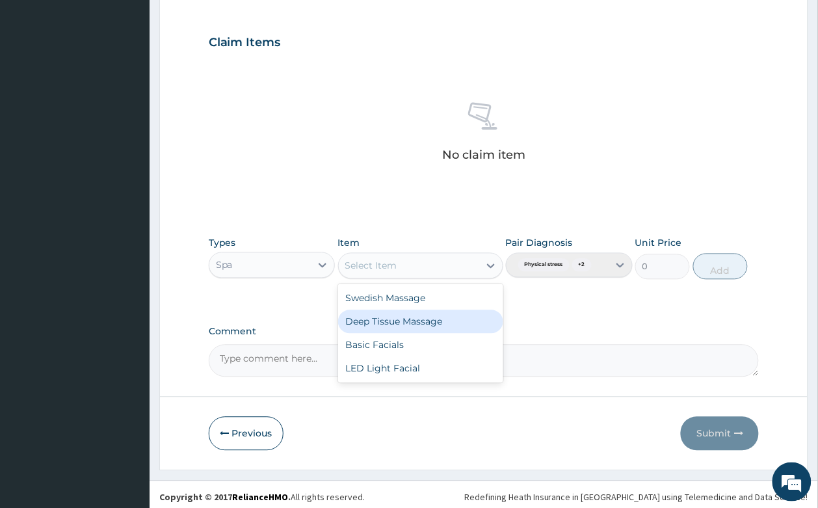
click at [411, 322] on div "Deep Tissue Massage" at bounding box center [420, 321] width 165 height 23
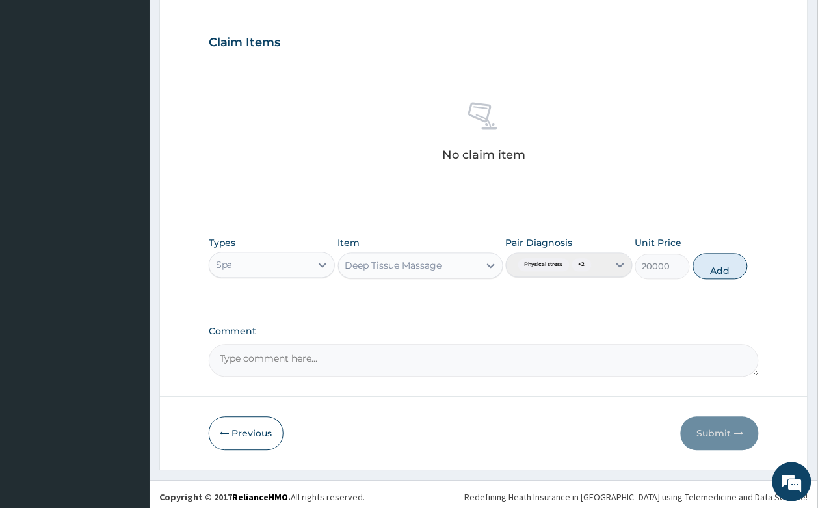
click at [690, 271] on div "Types Spa Item option Deep Tissue Massage, selected. Select is focused ,type to…" at bounding box center [484, 258] width 550 height 56
click at [719, 271] on button "Add" at bounding box center [720, 266] width 55 height 26
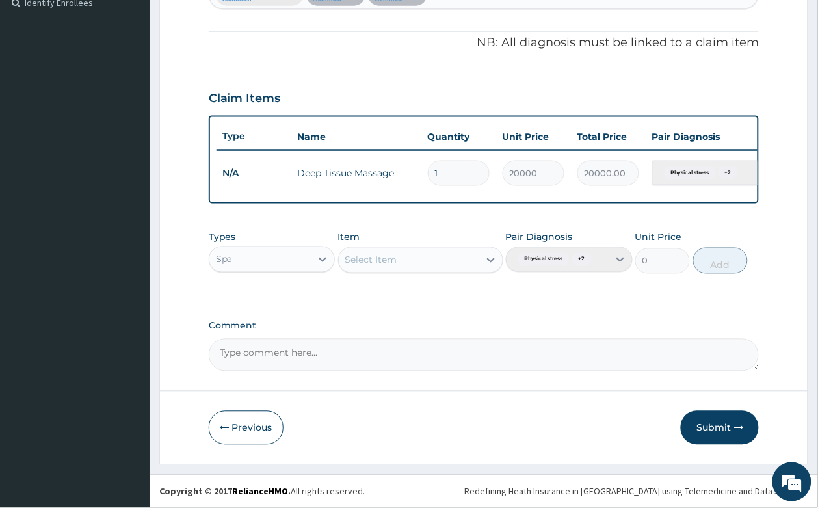
scroll to position [381, 0]
click at [361, 261] on div "Select Item" at bounding box center [371, 259] width 52 height 13
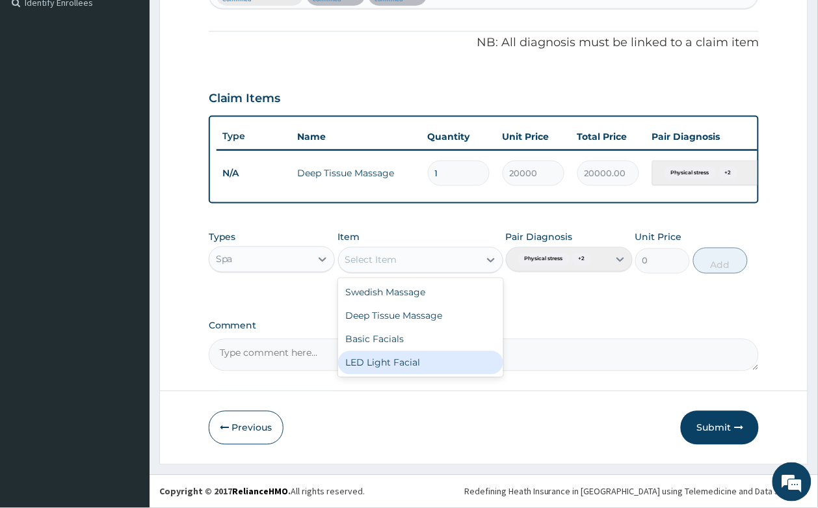
click at [382, 363] on div "LED Light Facial" at bounding box center [420, 362] width 165 height 23
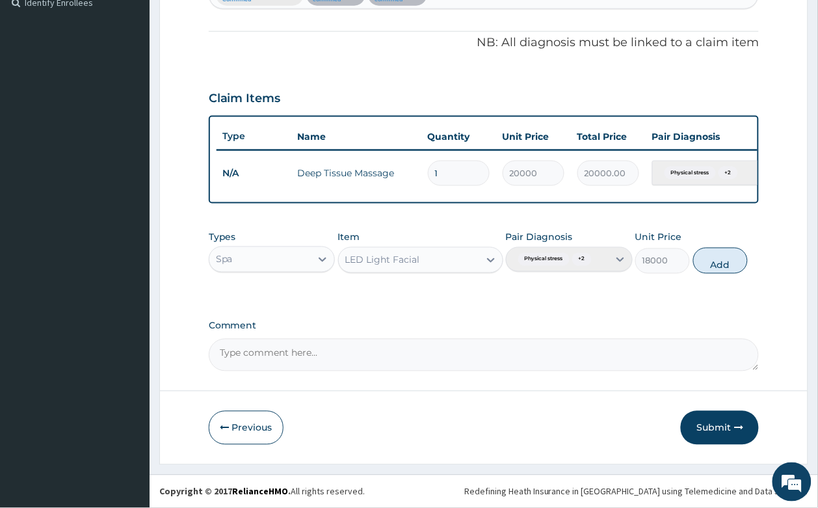
click at [747, 279] on div "Types Spa Item option LED Light Facial, selected. Select is focused ,type to re…" at bounding box center [484, 252] width 550 height 56
click at [735, 273] on button "Add" at bounding box center [720, 261] width 55 height 26
type input "0"
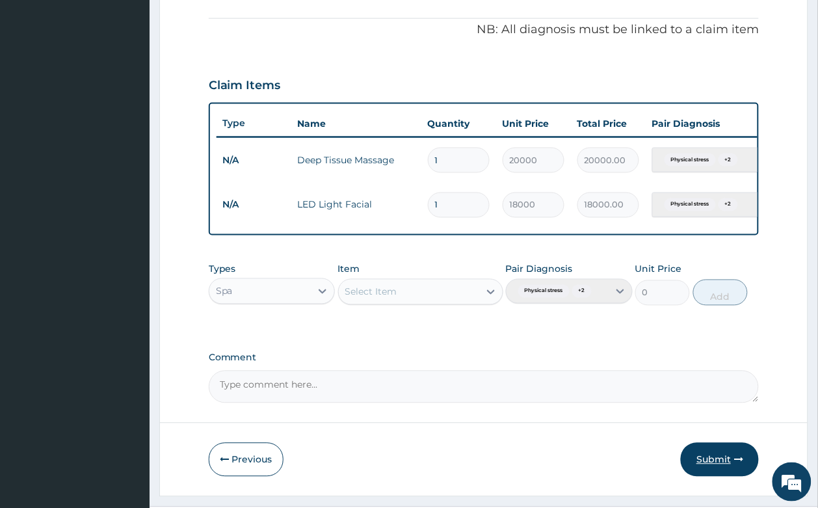
click at [703, 476] on button "Submit" at bounding box center [719, 460] width 78 height 34
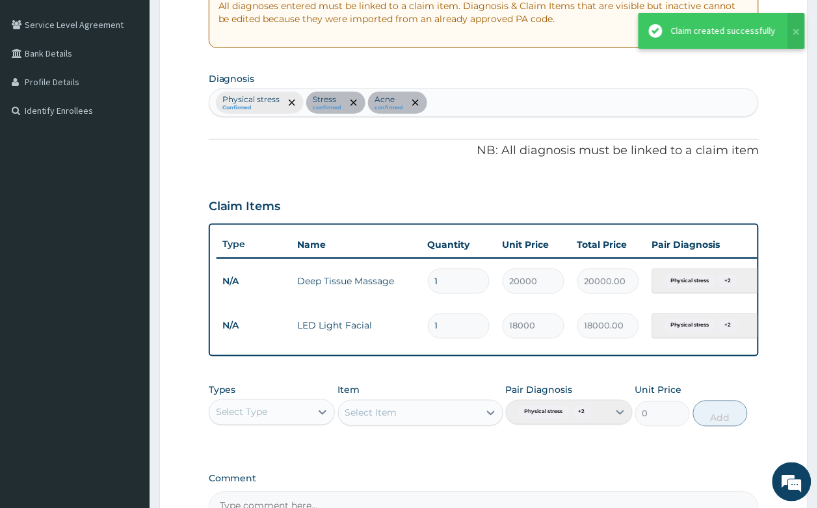
scroll to position [218, 0]
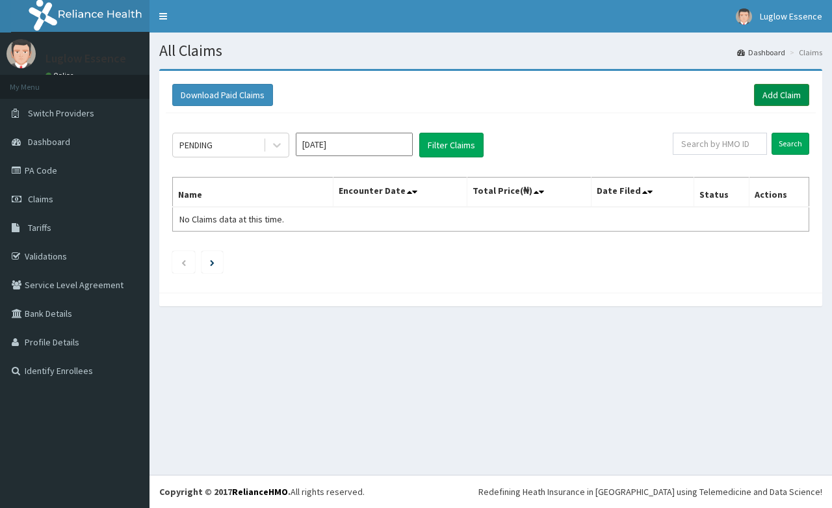
click at [754, 99] on link "Add Claim" at bounding box center [781, 95] width 55 height 22
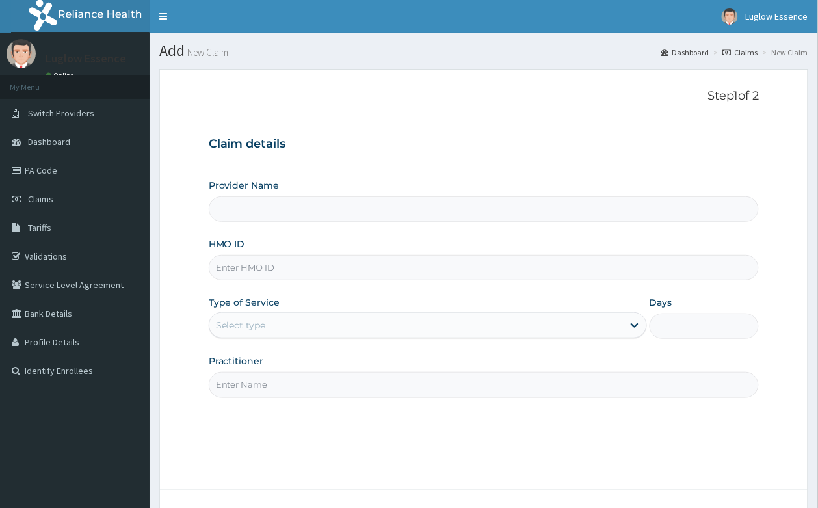
drag, startPoint x: 0, startPoint y: 0, endPoint x: 300, endPoint y: 268, distance: 402.7
click at [300, 268] on input "HMO ID" at bounding box center [484, 267] width 550 height 25
paste input "BGM/10007/B PA/29202D"
type input "BGM/10007/B PA/29202D"
drag, startPoint x: 275, startPoint y: 268, endPoint x: 831, endPoint y: 149, distance: 568.2
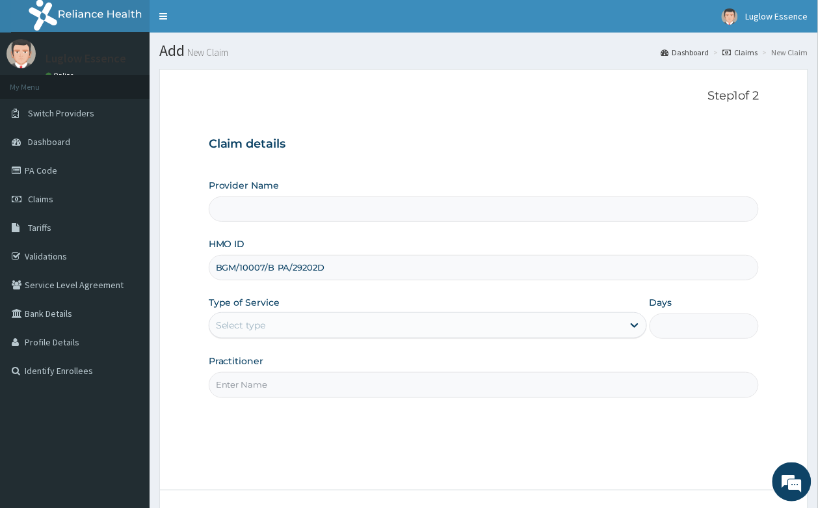
click at [817, 173] on html "R EL Toggle navigation Luglow Essence Luglow Essence - [EMAIL_ADDRESS][DOMAIN_N…" at bounding box center [409, 303] width 818 height 606
type input "Luglow Aesthetics Spa Magodo"
type input "1"
type input "BGM/10007/B"
click at [265, 391] on input "Practitioner" at bounding box center [484, 384] width 550 height 25
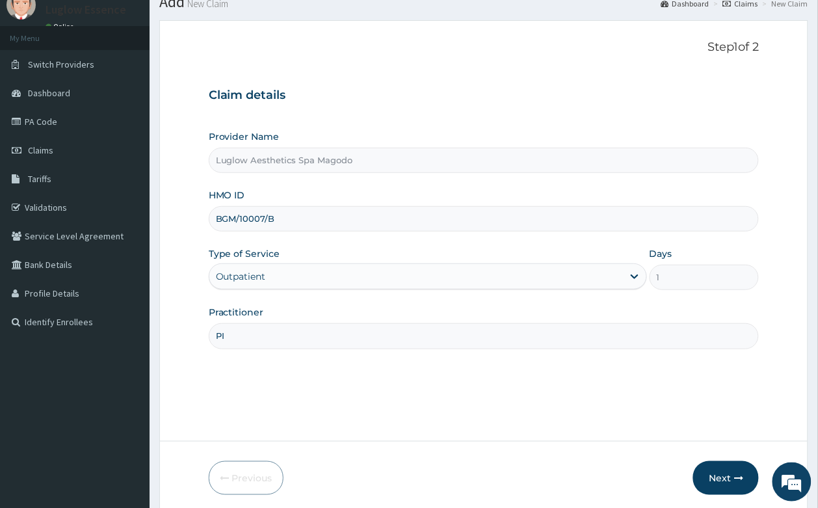
scroll to position [99, 0]
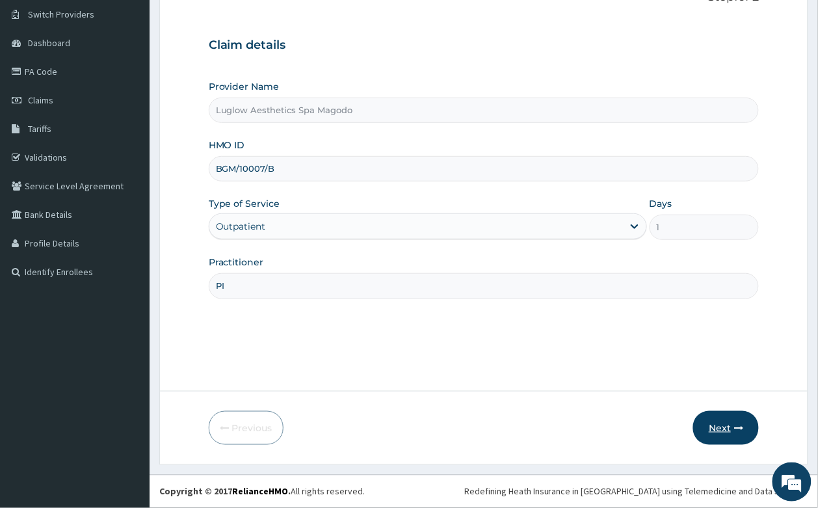
type input "PI"
click at [728, 417] on button "Next" at bounding box center [726, 428] width 66 height 34
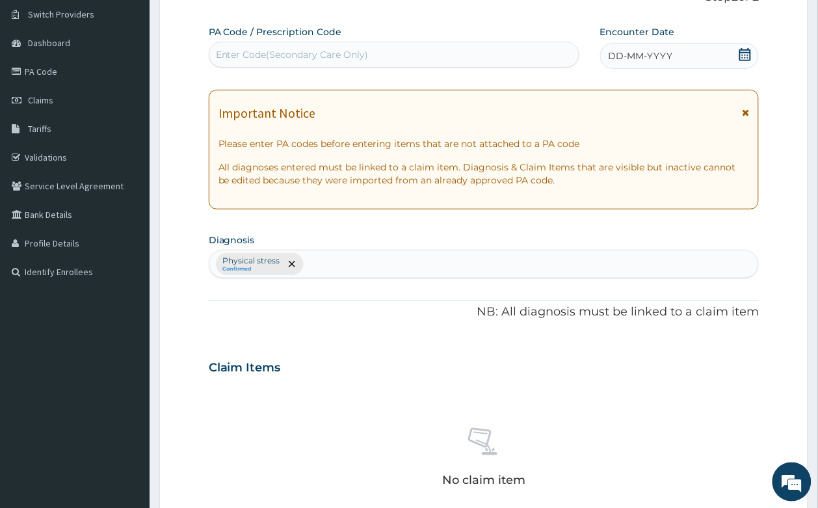
click at [297, 47] on div "Enter Code(Secondary Care Only)" at bounding box center [393, 54] width 369 height 21
paste input "BGM/10007/B PA/29202D"
drag, startPoint x: 296, startPoint y: 54, endPoint x: 57, endPoint y: 99, distance: 243.3
click at [57, 99] on div "R EL Toggle navigation Luglow Essence Luglow Essence - [EMAIL_ADDRESS][DOMAIN_N…" at bounding box center [409, 369] width 818 height 937
type input "PA/29202D"
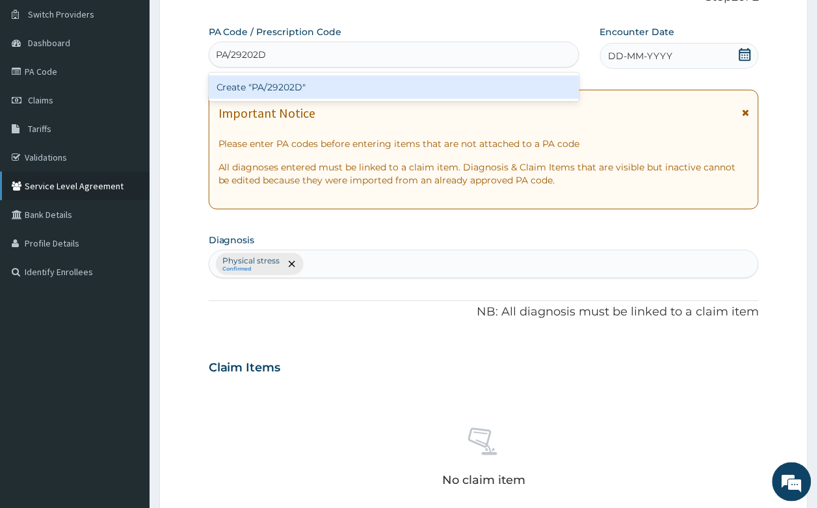
scroll to position [0, 0]
click at [266, 86] on div "Create "PA/29202D"" at bounding box center [394, 86] width 370 height 23
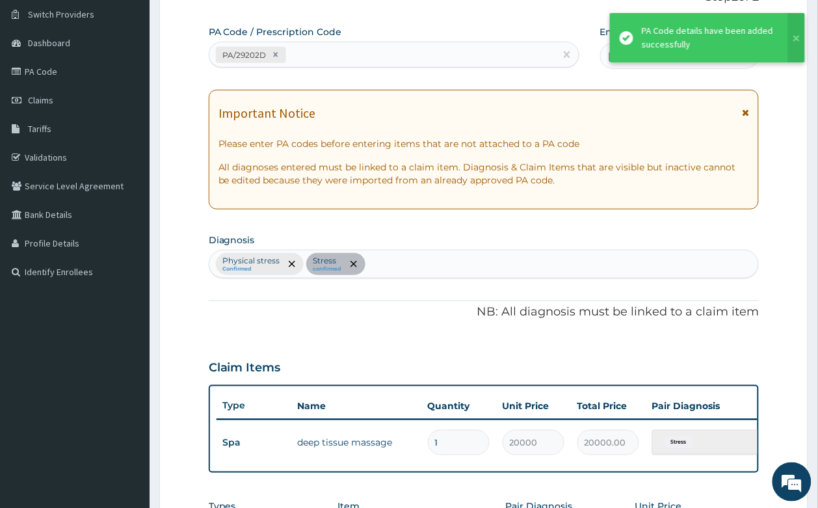
click at [749, 108] on icon at bounding box center [745, 112] width 7 height 9
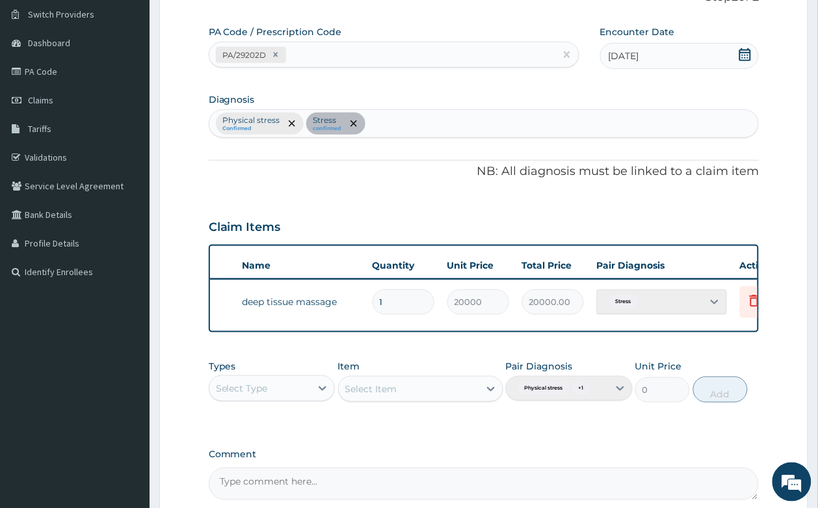
scroll to position [0, 101]
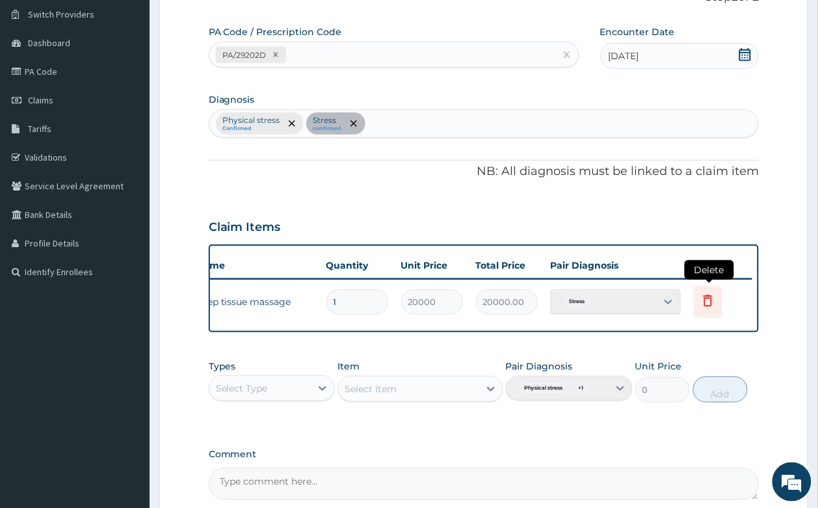
click at [709, 299] on icon at bounding box center [708, 300] width 16 height 16
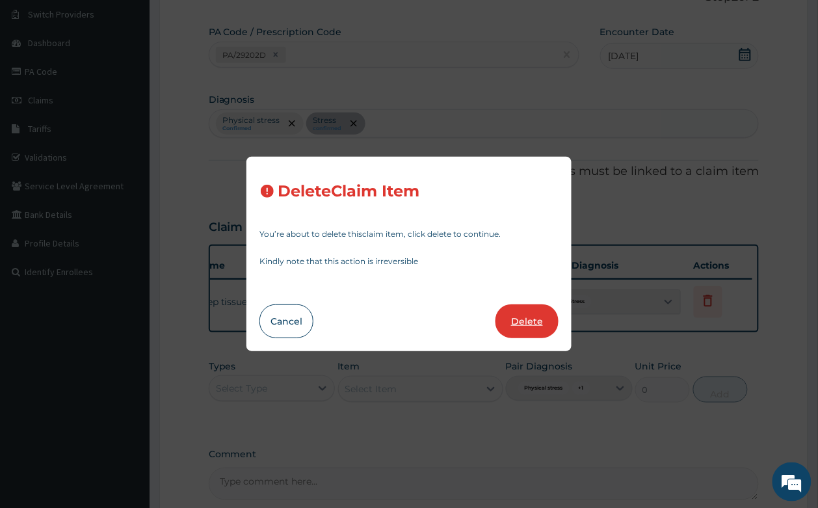
click at [515, 304] on button "Delete" at bounding box center [526, 321] width 63 height 34
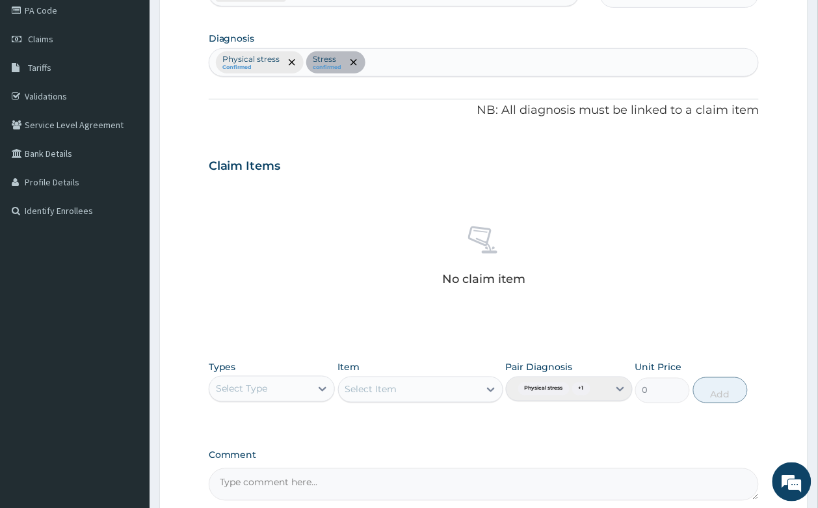
scroll to position [261, 0]
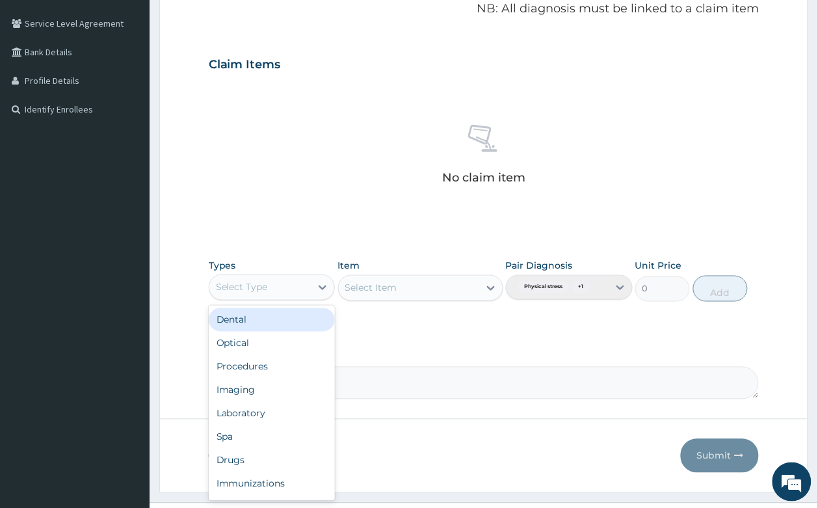
click at [265, 277] on div "Select Type" at bounding box center [260, 287] width 102 height 21
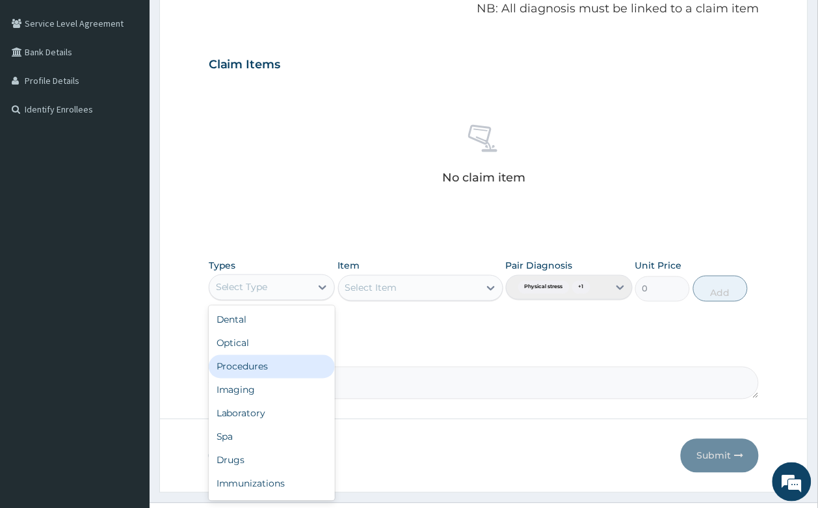
scroll to position [44, 0]
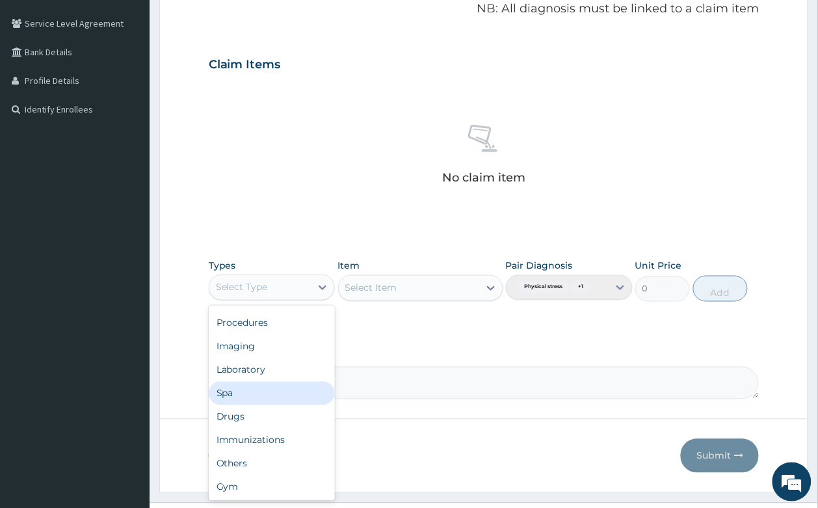
click at [262, 391] on div "Spa" at bounding box center [272, 392] width 127 height 23
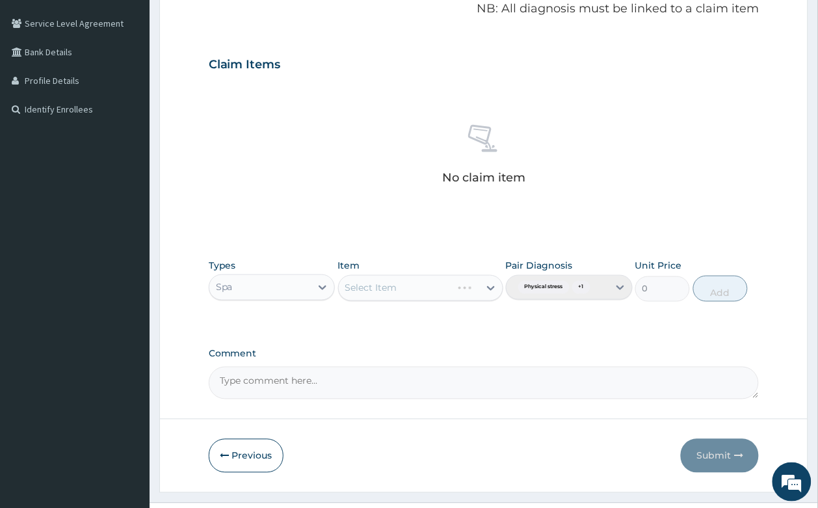
click at [384, 290] on div "Select Item" at bounding box center [420, 288] width 165 height 26
click at [421, 283] on div "Select Item" at bounding box center [420, 288] width 165 height 26
click at [469, 289] on div "Select Item" at bounding box center [420, 288] width 165 height 26
click at [493, 292] on div "Select Item" at bounding box center [420, 288] width 165 height 26
click at [450, 294] on div "Select Item" at bounding box center [409, 287] width 140 height 21
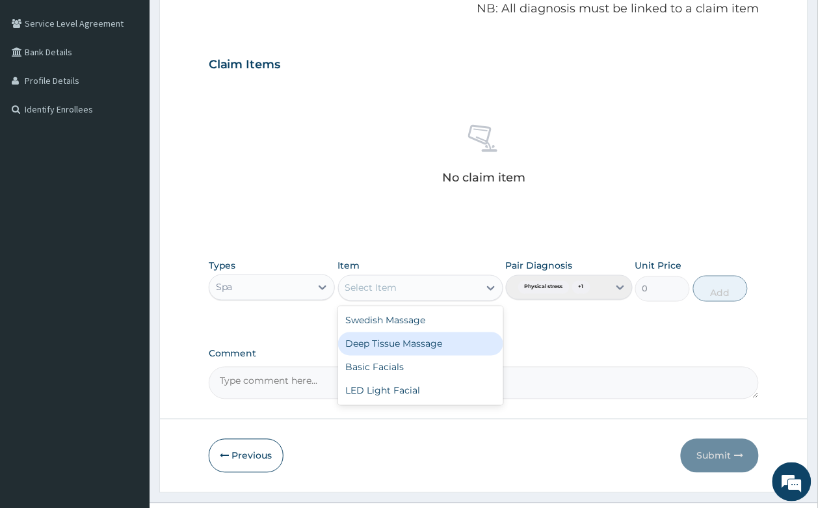
click at [424, 342] on div "Deep Tissue Massage" at bounding box center [420, 343] width 165 height 23
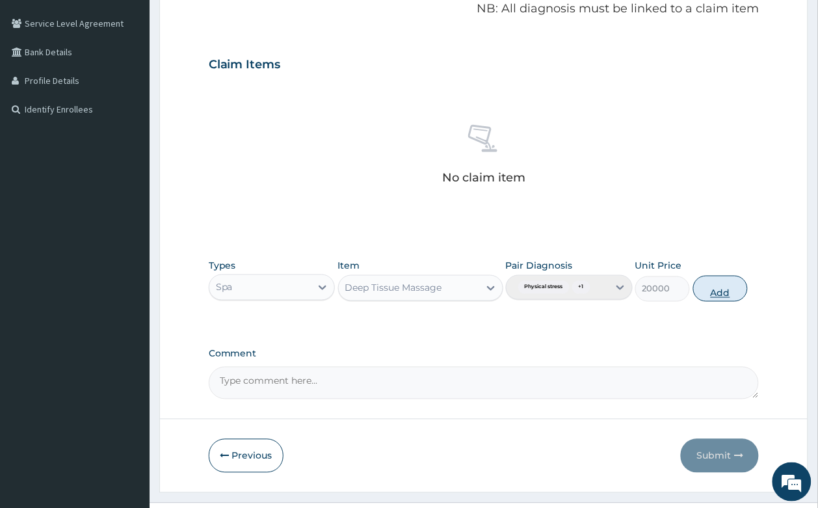
click at [701, 290] on button "Add" at bounding box center [720, 289] width 55 height 26
type input "0"
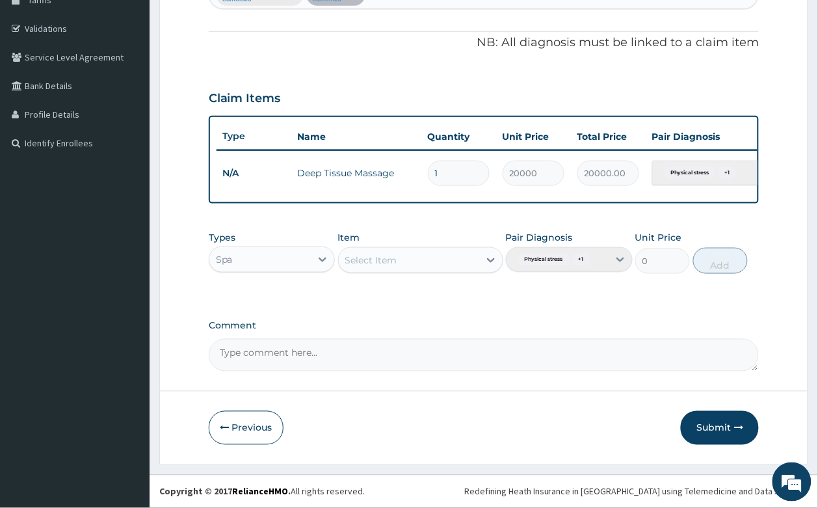
scroll to position [240, 0]
click at [716, 419] on button "Submit" at bounding box center [719, 428] width 78 height 34
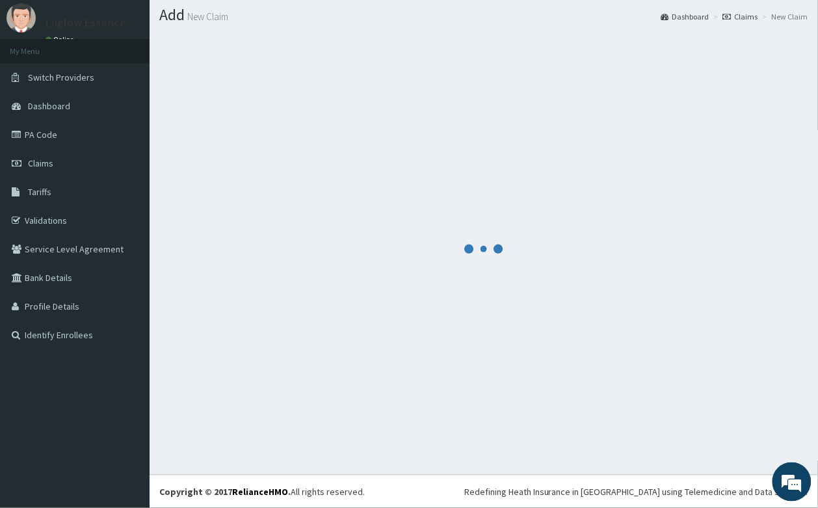
scroll to position [36, 0]
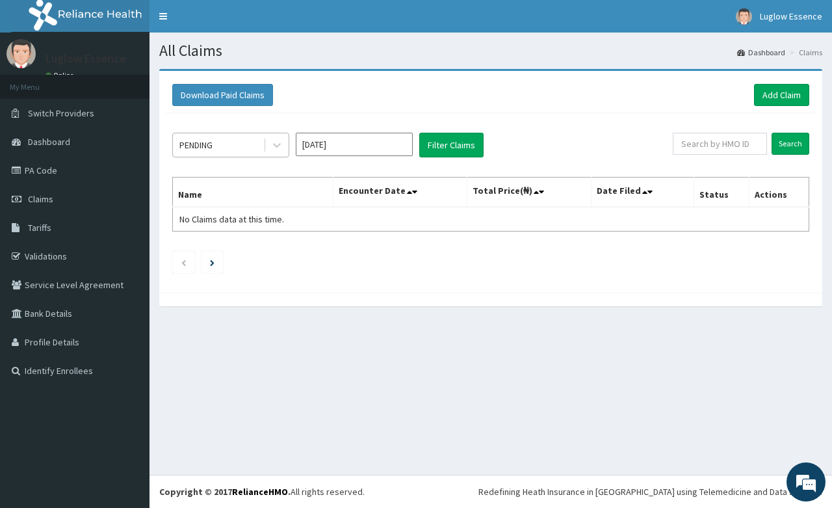
click at [235, 143] on div "PENDING" at bounding box center [218, 145] width 90 height 21
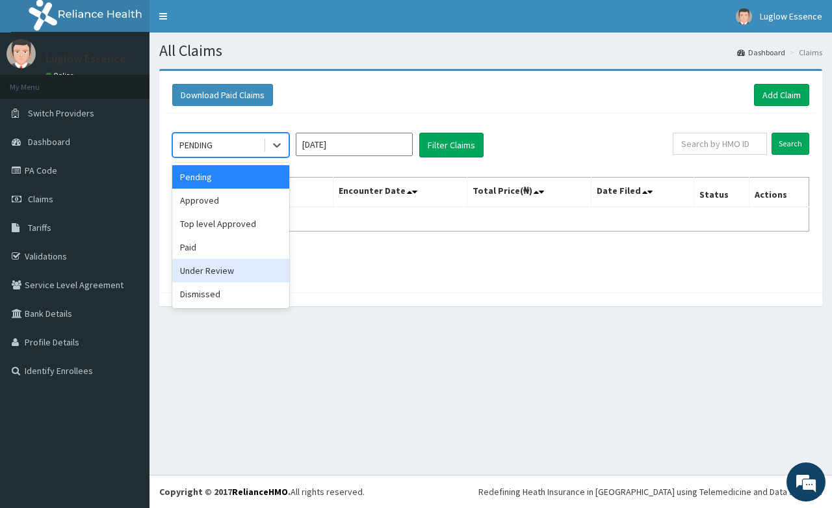
click at [235, 277] on div "Under Review" at bounding box center [230, 270] width 117 height 23
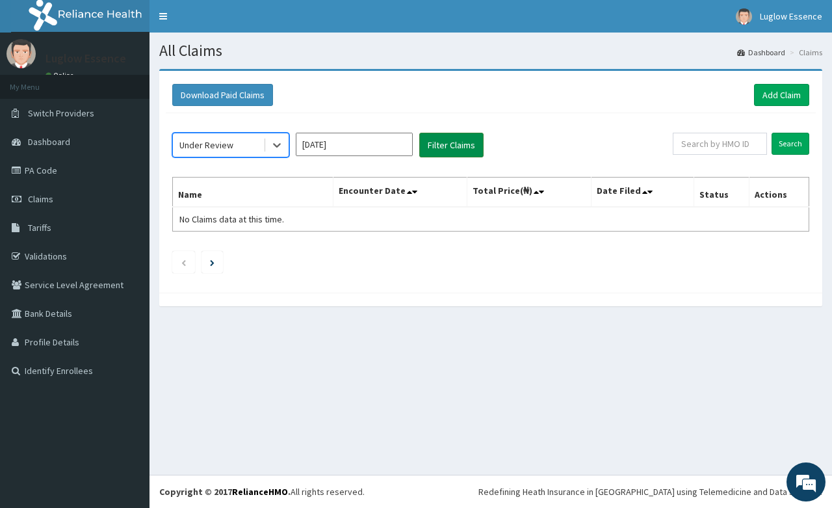
click at [462, 147] on button "Filter Claims" at bounding box center [451, 145] width 64 height 25
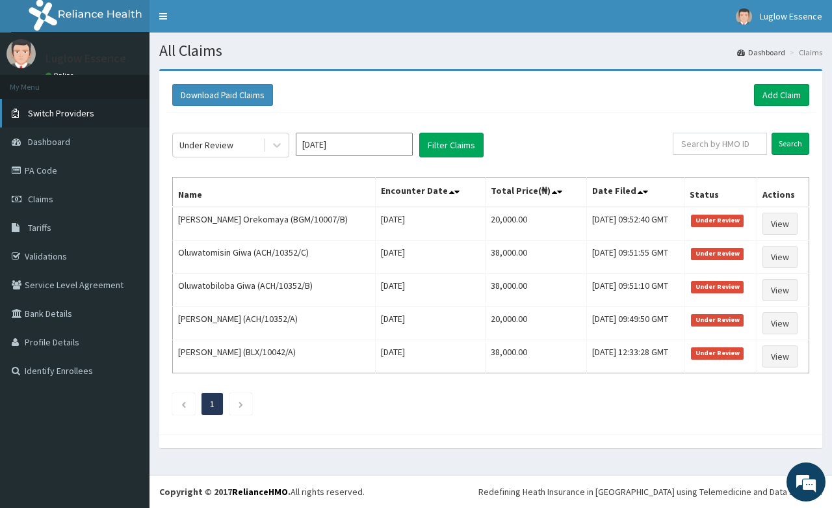
click at [83, 109] on span "Switch Providers" at bounding box center [61, 113] width 66 height 12
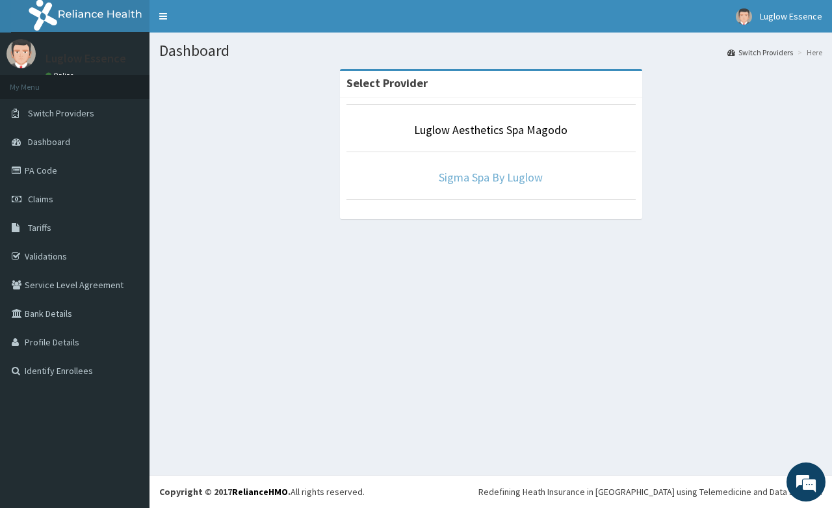
click at [533, 182] on link "Sigma Spa By Luglow" at bounding box center [491, 177] width 104 height 15
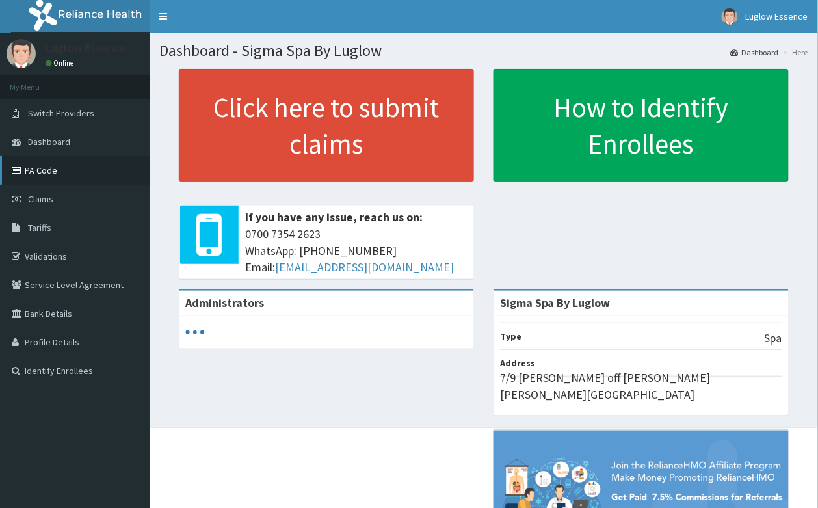
click at [41, 169] on link "PA Code" at bounding box center [74, 170] width 149 height 29
